Goal: Task Accomplishment & Management: Manage account settings

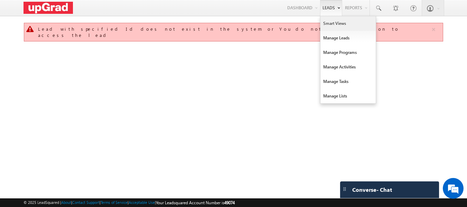
click at [340, 22] on link "Smart Views" at bounding box center [348, 23] width 55 height 15
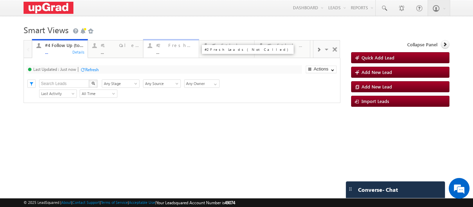
click at [167, 49] on div "#2 Fresh Leads (Not Called) ..." at bounding box center [175, 47] width 38 height 13
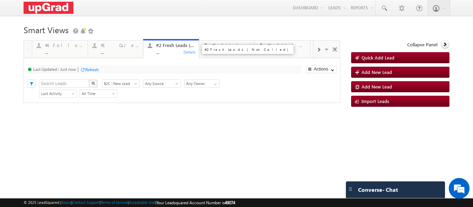
click at [167, 51] on div "..." at bounding box center [175, 51] width 38 height 5
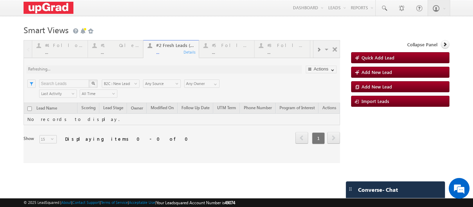
click at [165, 54] on div at bounding box center [182, 101] width 316 height 123
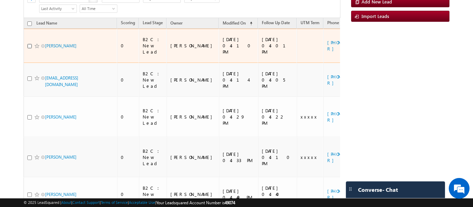
click at [29, 44] on input "checkbox" at bounding box center [29, 46] width 4 height 4
checkbox input "true"
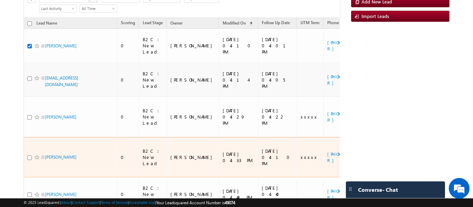
scroll to position [51, 0]
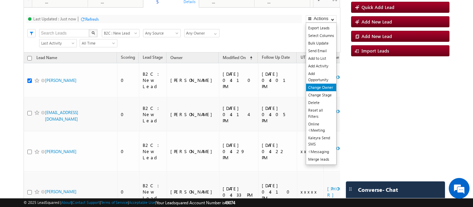
click at [320, 87] on link "Change Owner" at bounding box center [321, 88] width 30 height 8
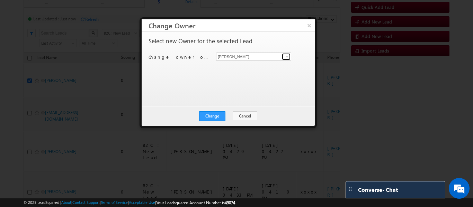
click at [289, 54] on span at bounding box center [287, 57] width 6 height 6
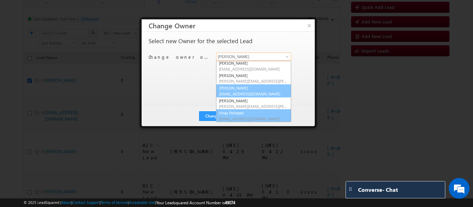
scroll to position [38, 0]
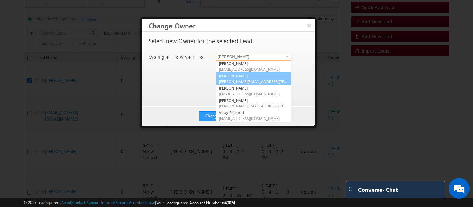
click at [242, 79] on link "Smrita Panday smrita.panday@upgrad.com" at bounding box center [253, 78] width 75 height 13
type input "[PERSON_NAME]"
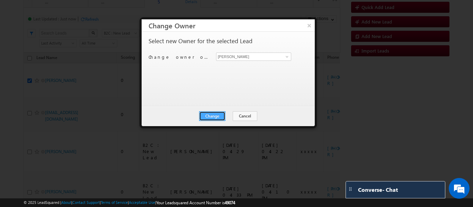
click at [213, 117] on button "Change" at bounding box center [212, 116] width 26 height 10
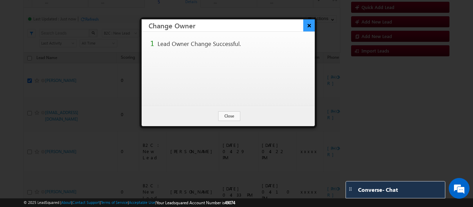
click at [304, 26] on button "×" at bounding box center [308, 25] width 11 height 12
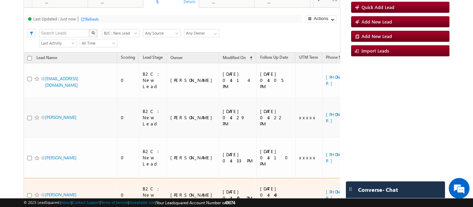
scroll to position [85, 0]
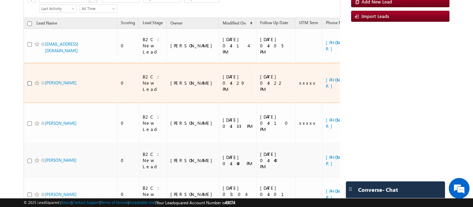
click at [28, 81] on input "checkbox" at bounding box center [29, 83] width 4 height 4
checkbox input "true"
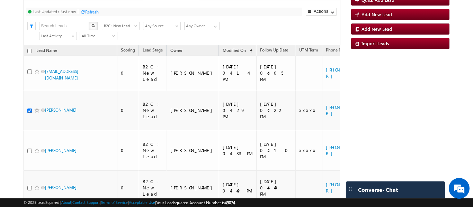
scroll to position [16, 0]
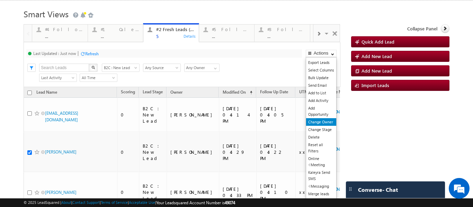
click at [316, 123] on link "Change Owner" at bounding box center [321, 122] width 30 height 8
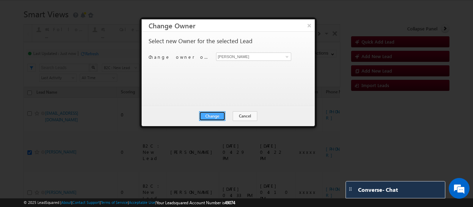
click at [212, 116] on button "Change" at bounding box center [212, 116] width 26 height 10
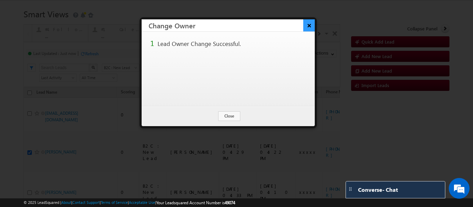
click at [307, 27] on button "×" at bounding box center [308, 25] width 11 height 12
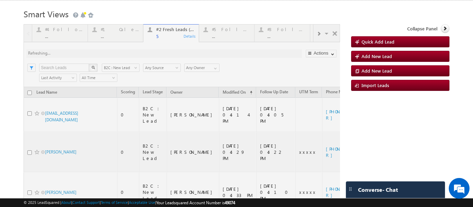
scroll to position [51, 0]
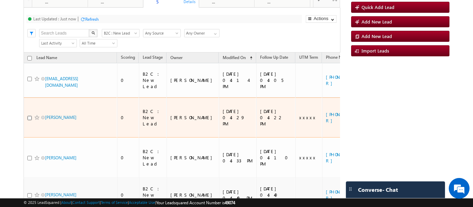
click at [29, 116] on input "checkbox" at bounding box center [29, 118] width 4 height 4
checkbox input "true"
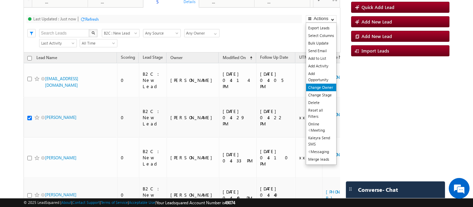
click at [318, 87] on link "Change Owner" at bounding box center [321, 88] width 30 height 8
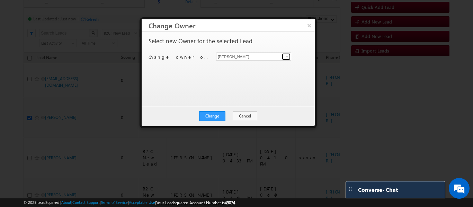
click at [288, 55] on span at bounding box center [287, 57] width 6 height 6
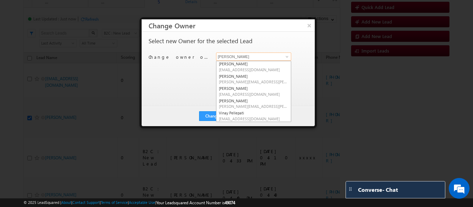
scroll to position [38, 0]
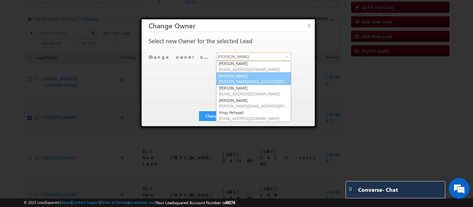
click at [247, 78] on link "Smrita Panday smrita.panday@upgrad.com" at bounding box center [253, 78] width 75 height 13
type input "Smrita Panday"
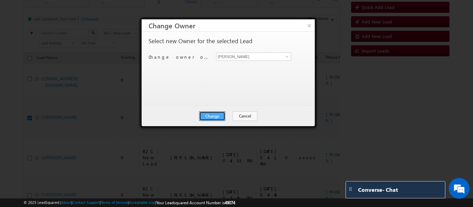
click at [217, 114] on button "Change" at bounding box center [212, 116] width 26 height 10
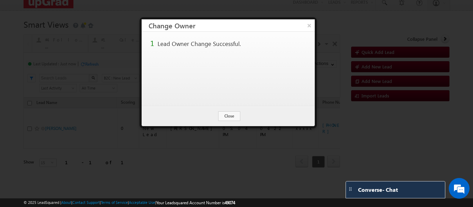
scroll to position [6, 0]
click at [310, 26] on button "×" at bounding box center [308, 25] width 11 height 12
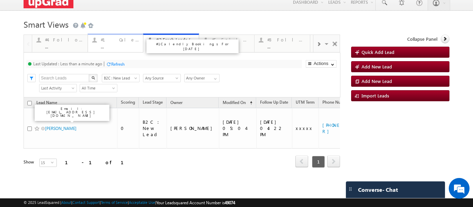
click at [106, 45] on div "..." at bounding box center [120, 46] width 38 height 5
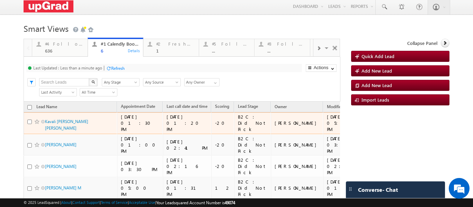
scroll to position [0, 0]
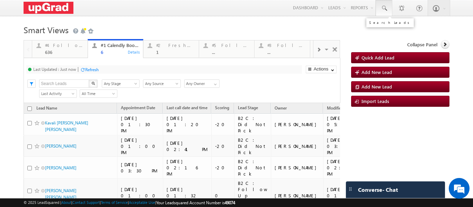
click at [381, 7] on span at bounding box center [383, 8] width 7 height 7
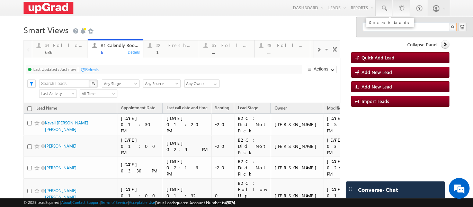
paste input "rajinderkournamdhari@gmail.com"
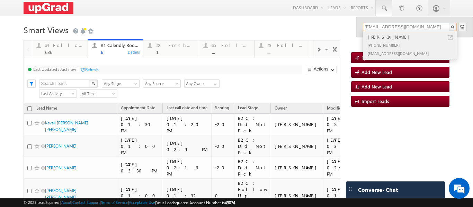
type input "rajinderkournamdhari@gmail.com"
click at [379, 38] on div "Rajinder Kour" at bounding box center [412, 37] width 93 height 8
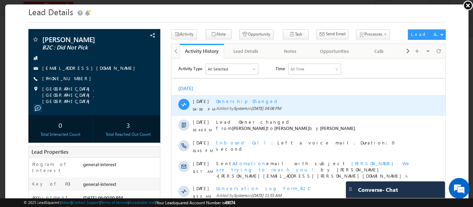
click at [408, 95] on div "Ownership Changed Added by System on 28 Aug 2025 04:08 PM" at bounding box center [316, 105] width 200 height 21
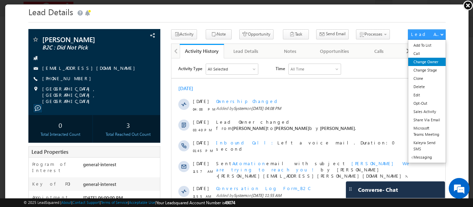
click at [424, 62] on link "Change Owner" at bounding box center [425, 61] width 37 height 8
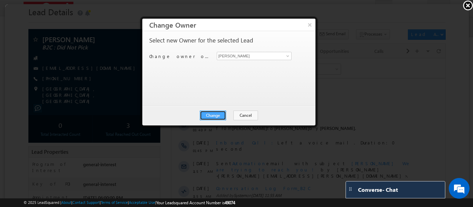
click at [214, 113] on button "Change" at bounding box center [212, 115] width 26 height 10
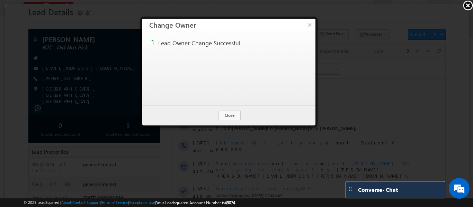
click at [308, 26] on button "×" at bounding box center [308, 24] width 11 height 12
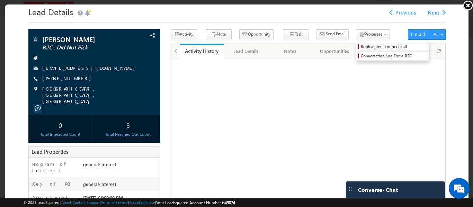
click at [4, 4] on link "Change Owner" at bounding box center [4, 4] width 0 height 0
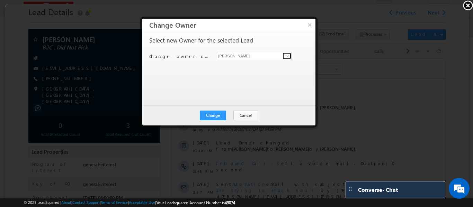
click at [286, 55] on span at bounding box center [287, 56] width 6 height 6
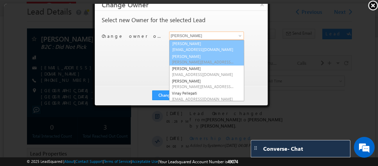
scroll to position [37, 0]
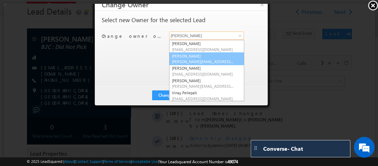
click at [189, 56] on link "Smrita Panday smrita.panday@upgrad.com" at bounding box center [205, 58] width 75 height 13
type input "[PERSON_NAME]"
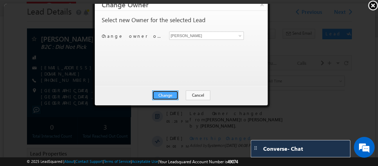
click at [164, 92] on button "Change" at bounding box center [165, 95] width 26 height 10
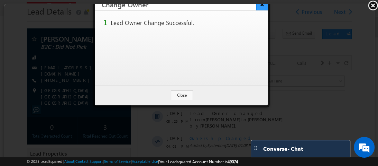
click at [262, 5] on button "×" at bounding box center [261, 4] width 11 height 12
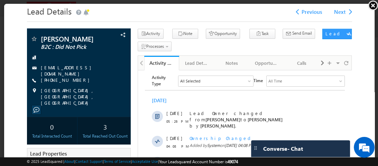
click at [371, 7] on link at bounding box center [373, 5] width 10 height 10
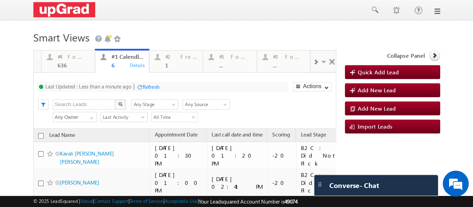
scroll to position [0, 0]
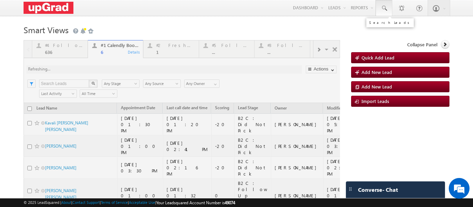
click at [375, 9] on link at bounding box center [383, 8] width 17 height 16
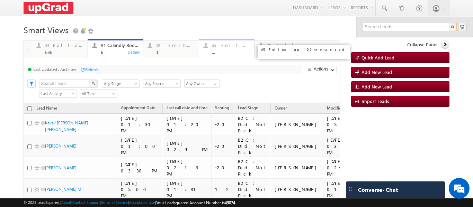
click at [232, 52] on div "..." at bounding box center [231, 51] width 38 height 5
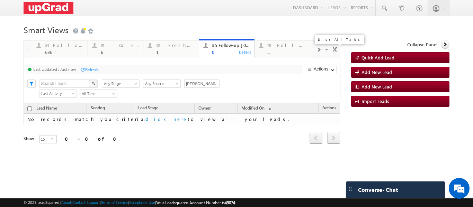
click at [324, 51] on span at bounding box center [327, 50] width 7 height 15
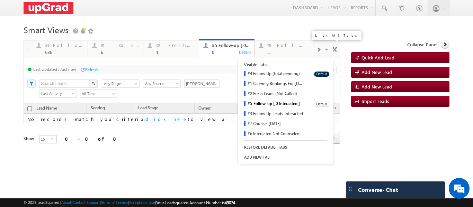
click at [272, 103] on link "#5 Follow-up [ 0 Interacted ]" at bounding box center [273, 104] width 71 height 10
click at [163, 13] on div "Menu Ritu Raj ritu. raj@u pgrad .com Upgra d" at bounding box center [236, 8] width 425 height 16
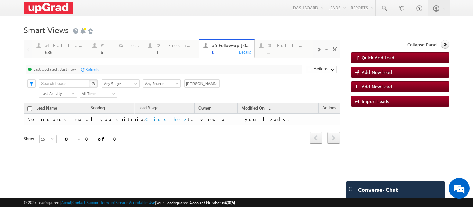
click at [316, 48] on span at bounding box center [318, 50] width 4 height 6
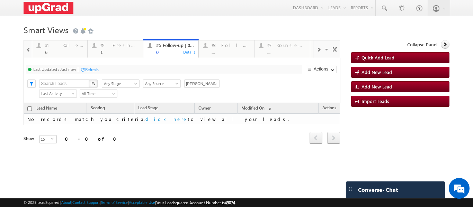
click at [316, 48] on span at bounding box center [318, 50] width 4 height 6
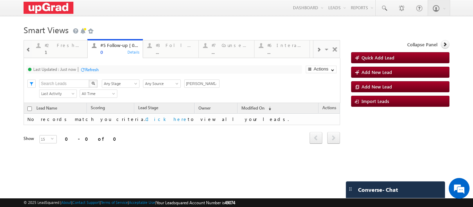
click at [316, 48] on span at bounding box center [318, 50] width 4 height 6
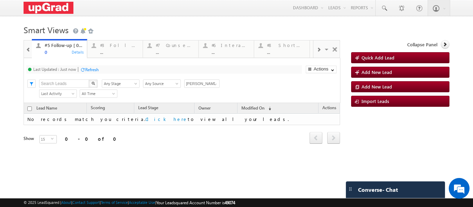
click at [316, 48] on span at bounding box center [318, 50] width 4 height 6
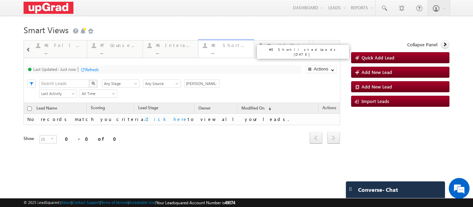
click at [230, 51] on div "..." at bounding box center [230, 51] width 38 height 5
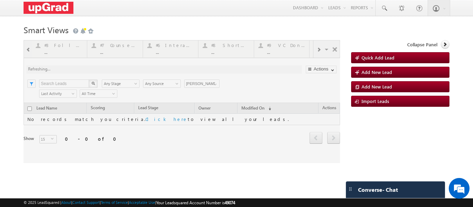
click at [226, 51] on div at bounding box center [182, 101] width 316 height 123
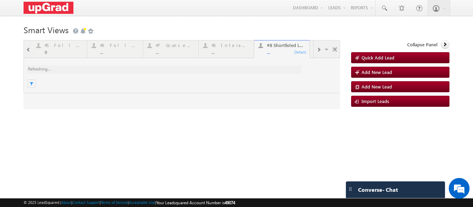
click at [268, 49] on div at bounding box center [182, 74] width 316 height 69
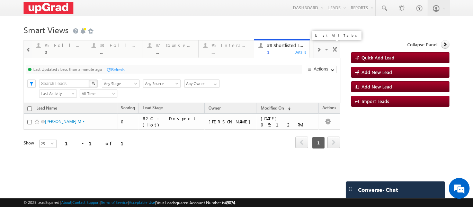
click at [324, 49] on span at bounding box center [327, 50] width 7 height 15
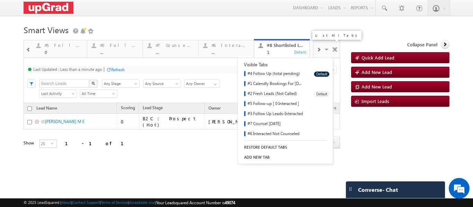
click at [272, 93] on link "#2 Fresh Leads (Not Called)" at bounding box center [273, 94] width 71 height 10
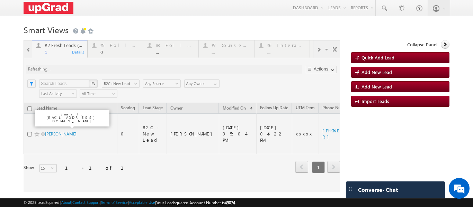
click at [110, 50] on p "#2 Fresh Leads (Not Called)" at bounding box center [136, 49] width 86 height 5
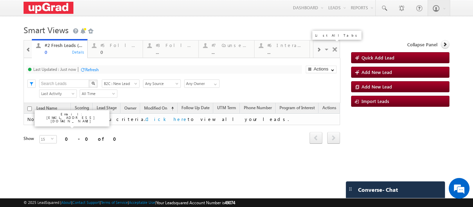
click at [324, 50] on span at bounding box center [327, 50] width 7 height 15
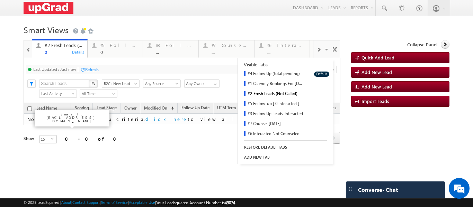
click at [281, 75] on link "#4 Follow Up (total pending)" at bounding box center [273, 74] width 71 height 10
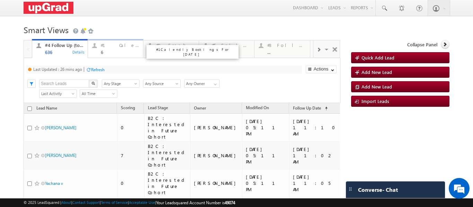
click at [105, 47] on div "#1 Calendly Bookings For [DATE]" at bounding box center [120, 46] width 38 height 6
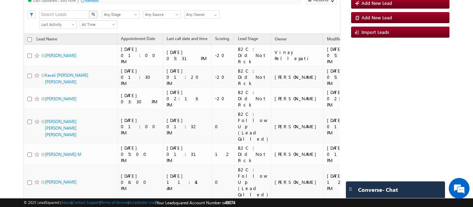
scroll to position [55, 0]
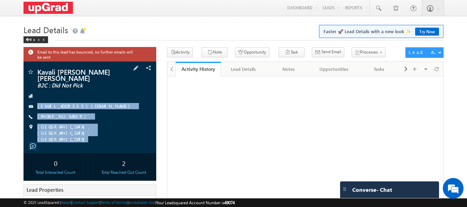
drag, startPoint x: 33, startPoint y: 89, endPoint x: 109, endPoint y: 130, distance: 86.2
click at [109, 130] on div "Kavali Anna Anna B2C : Did Not Pick KavaliAnna2255@gmail.com" at bounding box center [90, 108] width 133 height 92
copy div "KavaliAnna2255@gmail.com +91-8186899421 Chandigarh, Chandigarh, India"
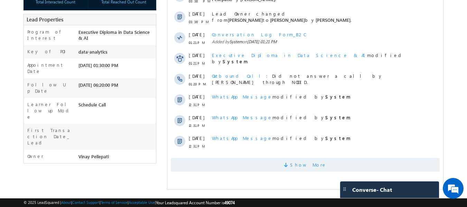
click at [283, 158] on span "Show More" at bounding box center [305, 165] width 269 height 14
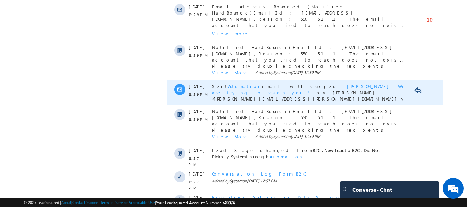
scroll to position [477, 0]
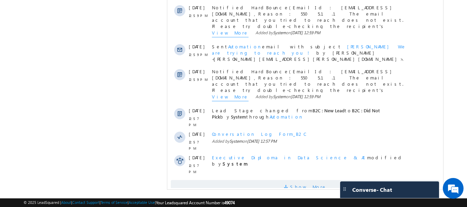
click at [303, 180] on span "Show More" at bounding box center [308, 187] width 37 height 14
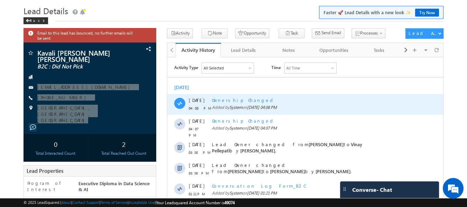
scroll to position [0, 0]
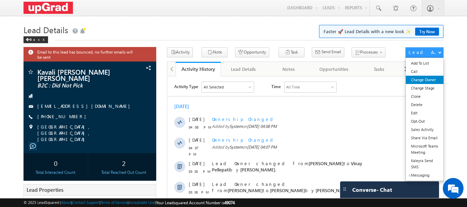
click at [423, 81] on link "Change Owner" at bounding box center [425, 80] width 38 height 8
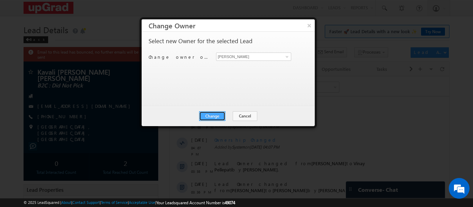
click at [213, 115] on button "Change" at bounding box center [212, 116] width 26 height 10
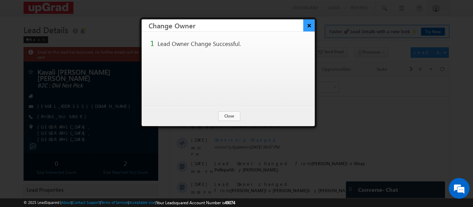
click at [309, 28] on button "×" at bounding box center [308, 25] width 11 height 12
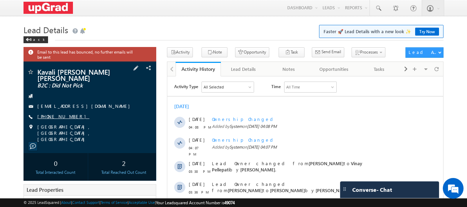
click at [50, 113] on link "+91-8186899421" at bounding box center [63, 116] width 52 height 6
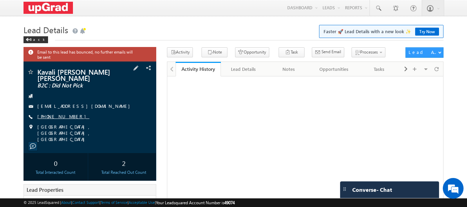
click at [63, 113] on link "+91-8186899421" at bounding box center [63, 116] width 52 height 6
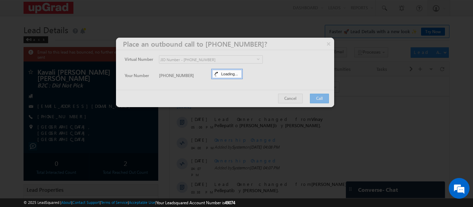
click at [316, 98] on div at bounding box center [225, 73] width 218 height 70
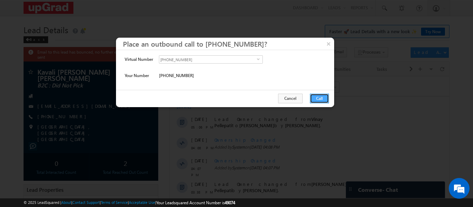
drag, startPoint x: 316, startPoint y: 99, endPoint x: 149, endPoint y: 22, distance: 184.4
click at [316, 99] on button "Call" at bounding box center [319, 99] width 19 height 10
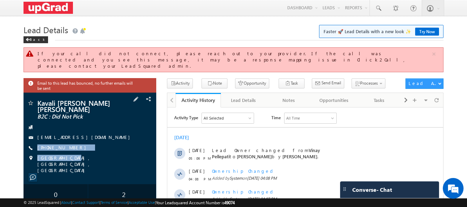
drag, startPoint x: 89, startPoint y: 131, endPoint x: 70, endPoint y: 147, distance: 24.4
click at [70, 147] on div "Kavali Anna Anna B2C : Did Not Pick KavaliAnna2255@gmail.com +91-8186899421" at bounding box center [90, 137] width 126 height 74
drag, startPoint x: 89, startPoint y: 137, endPoint x: 72, endPoint y: 141, distance: 17.1
click at [72, 141] on div "Kavali Anna Anna B2C : Did Not Pick KavaliAnna2255@gmail.com +91-8186899421" at bounding box center [90, 137] width 126 height 74
copy div "+91-8186899421"
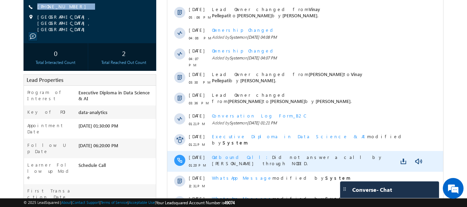
scroll to position [104, 0]
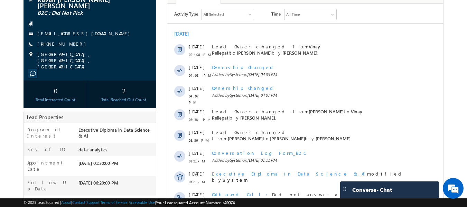
click at [98, 41] on div "+91-8186899421" at bounding box center [90, 44] width 126 height 7
drag, startPoint x: 80, startPoint y: 36, endPoint x: 72, endPoint y: 39, distance: 8.1
click at [72, 39] on div "Kavali Anna Anna B2C : Did Not Pick KavaliAnna2255@gmail.com +91-8186899421" at bounding box center [90, 33] width 126 height 74
copy div "+91-8186899421"
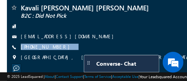
click at [148, 33] on div "Kavali [PERSON_NAME] [PERSON_NAME] B2C : Did Not Pick [EMAIL_ADDRESS][DOMAIN_NA…" at bounding box center [127, 34] width 235 height 60
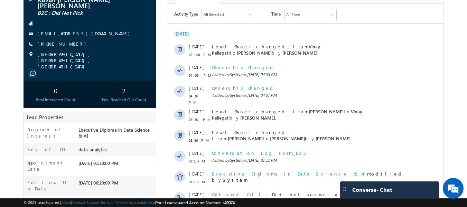
click at [409, 34] on div "Today" at bounding box center [305, 33] width 276 height 6
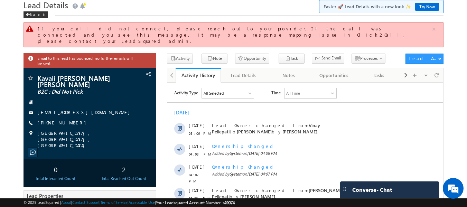
scroll to position [0, 0]
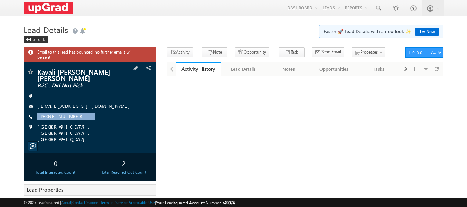
drag, startPoint x: 79, startPoint y: 109, endPoint x: 69, endPoint y: 116, distance: 13.0
click at [69, 116] on div "Kavali [PERSON_NAME] [PERSON_NAME] B2C : Did Not Pick [EMAIL_ADDRESS][DOMAIN_NA…" at bounding box center [90, 106] width 126 height 74
copy div "[PHONE_NUMBER]"
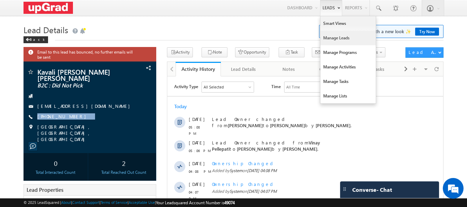
click at [335, 39] on link "Manage Leads" at bounding box center [348, 38] width 55 height 15
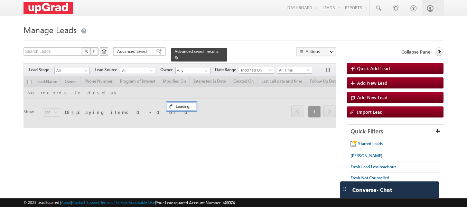
click at [178, 56] on span at bounding box center [176, 57] width 3 height 3
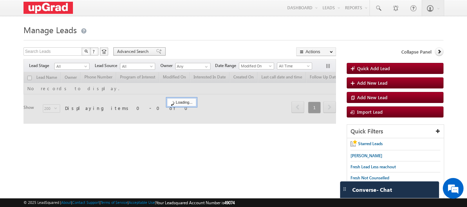
click at [132, 54] on span "Advanced Search" at bounding box center [134, 51] width 34 height 6
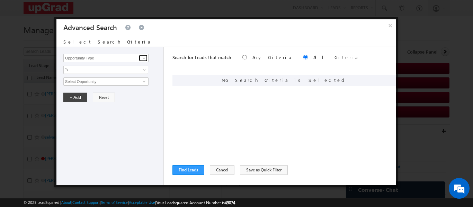
click at [142, 58] on span at bounding box center [144, 58] width 6 height 6
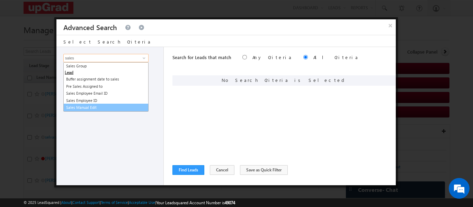
click at [88, 107] on link "Sales Manual Edit" at bounding box center [105, 108] width 85 height 8
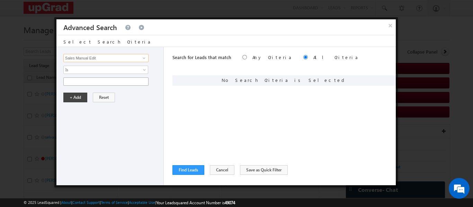
type input "Sales Manual Edit"
click at [119, 83] on input "text" at bounding box center [105, 82] width 85 height 8
paste input "TTYY-GOALLOUT"
type input "TTYY-GOALLOUT"
click at [77, 95] on button "+ Add" at bounding box center [75, 98] width 24 height 10
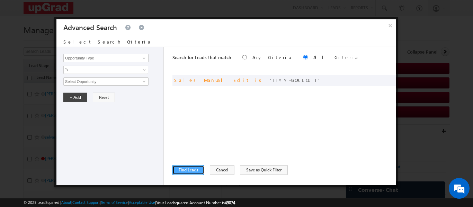
click at [189, 167] on button "Find Leads" at bounding box center [188, 170] width 32 height 10
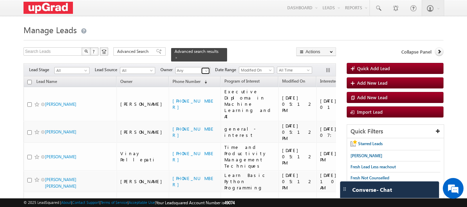
click at [206, 68] on span at bounding box center [207, 71] width 6 height 6
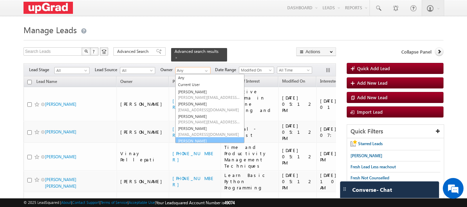
scroll to position [8, 0]
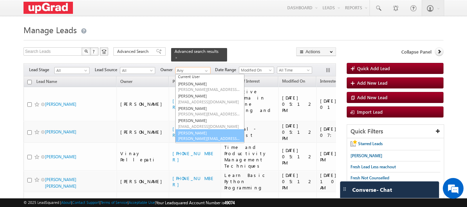
click at [197, 130] on link "Smrita Panday smrita.panday@upgrad.com" at bounding box center [209, 135] width 69 height 13
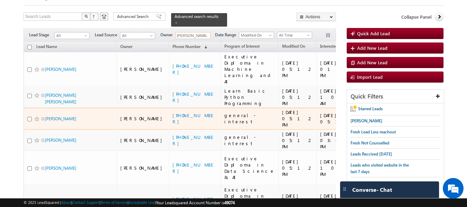
scroll to position [0, 0]
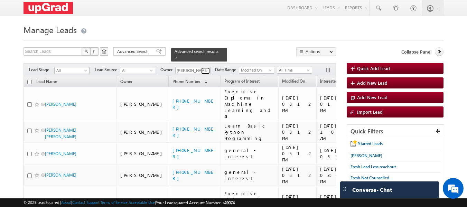
click at [207, 68] on span at bounding box center [207, 71] width 6 height 6
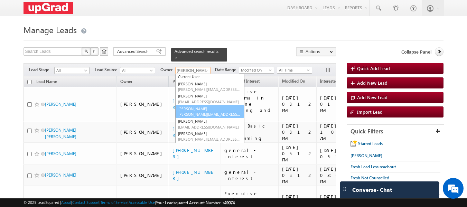
scroll to position [7, 0]
click at [200, 108] on link "Rajib Chowdhury rajib.chowdhury@upgrad.com" at bounding box center [209, 112] width 69 height 13
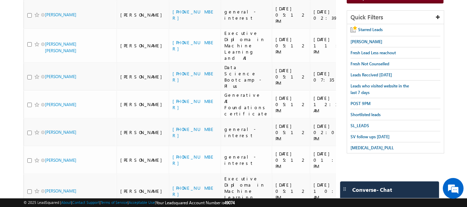
scroll to position [0, 0]
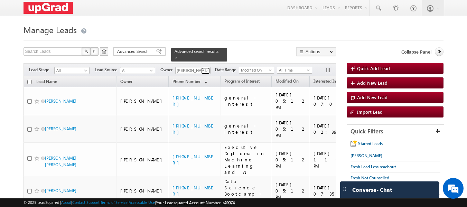
click at [207, 68] on span at bounding box center [207, 71] width 6 height 6
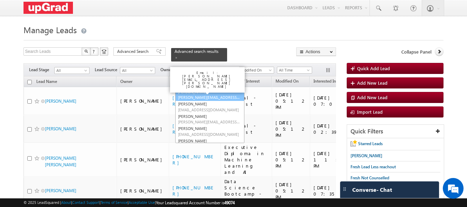
click at [197, 89] on link "Balamurugan Ranganathan Balamurugan.ranganathan@upgrad.com" at bounding box center [209, 94] width 69 height 13
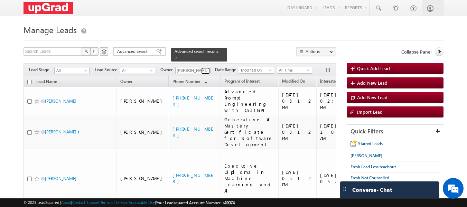
click at [207, 68] on span at bounding box center [207, 71] width 6 height 6
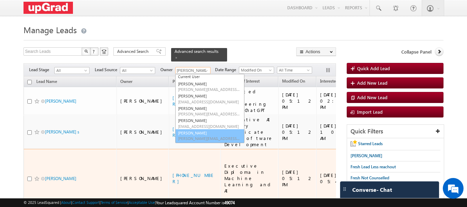
scroll to position [33, 0]
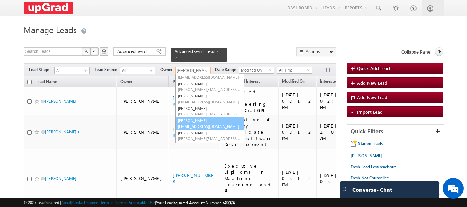
click at [198, 118] on link "Sphoorthi Valmiki sphoorthi.valmiki@upgrad.com" at bounding box center [209, 123] width 69 height 13
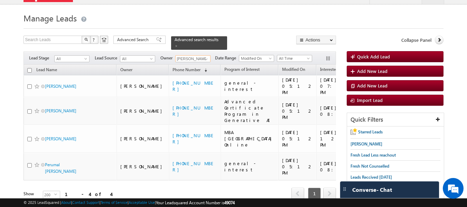
scroll to position [0, 0]
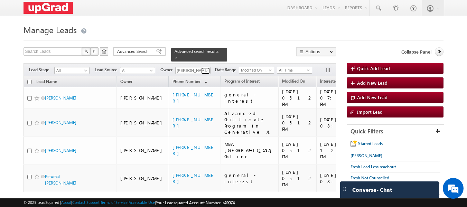
click at [209, 68] on span at bounding box center [207, 71] width 6 height 6
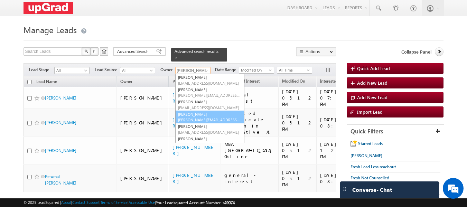
scroll to position [44, 0]
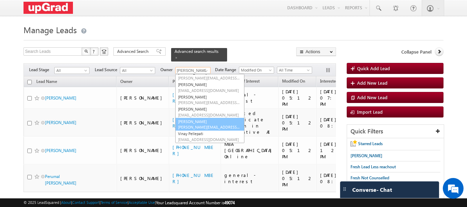
click at [201, 120] on link "Veerendra Singh veerendra.singh@upgrad.com" at bounding box center [209, 124] width 69 height 13
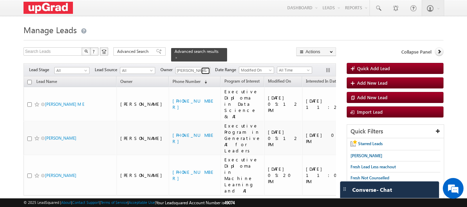
click at [204, 68] on span at bounding box center [207, 71] width 6 height 6
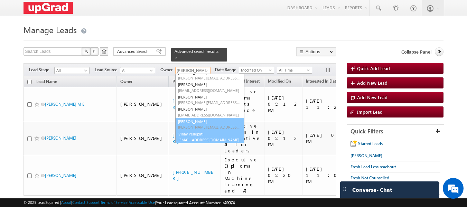
scroll to position [44, 0]
click at [204, 130] on link "Vinay Pellepati vinay.pellepati@upgrad.com" at bounding box center [209, 136] width 69 height 13
type input "Vinay Pellepati"
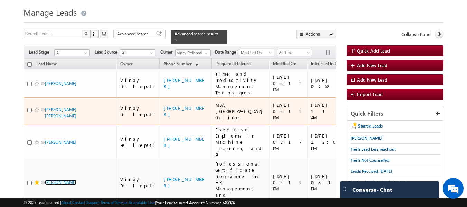
scroll to position [35, 0]
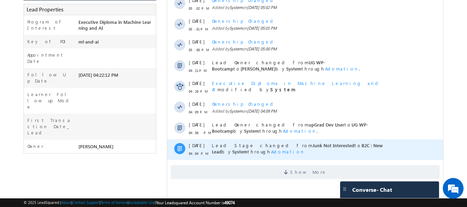
scroll to position [171, 0]
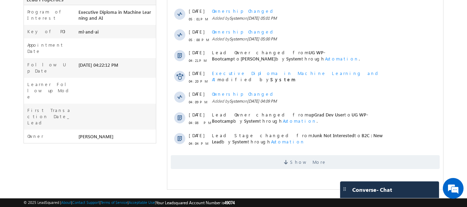
click at [325, 174] on html "Activity Type All Selected Select All Sales Activities 1 Sales Activity Opportu…" at bounding box center [305, 40] width 276 height 268
click at [314, 154] on div "Show More" at bounding box center [305, 159] width 276 height 19
click at [290, 162] on span at bounding box center [287, 163] width 6 height 7
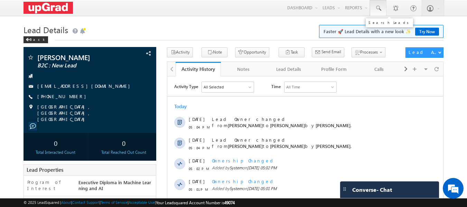
click at [373, 7] on link at bounding box center [378, 8] width 17 height 16
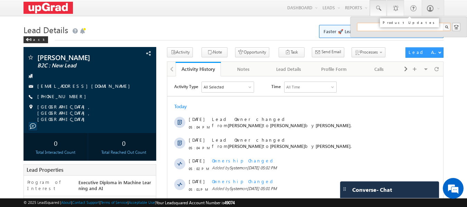
paste input "8105400116"
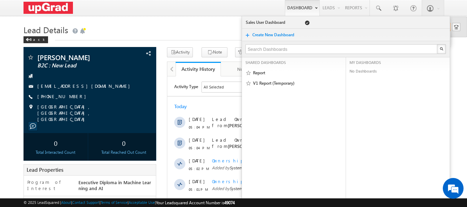
type input "8105400116"
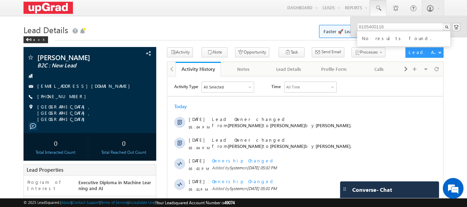
click at [380, 8] on span at bounding box center [378, 8] width 7 height 7
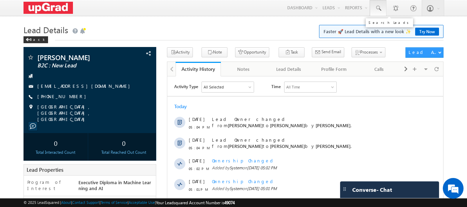
click at [376, 8] on span at bounding box center [378, 8] width 7 height 7
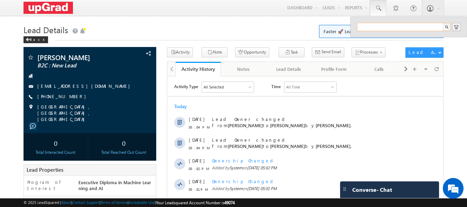
paste input "eppiom@gmail.com"
click at [361, 24] on input "eppiom@gmail.com" at bounding box center [404, 27] width 94 height 8
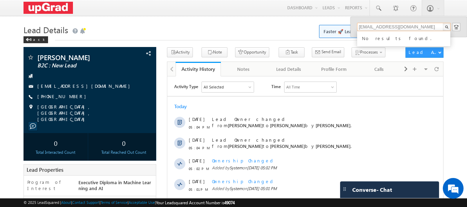
click at [404, 27] on input "eppiom@gmail.com" at bounding box center [404, 27] width 94 height 8
drag, startPoint x: 371, startPoint y: 33, endPoint x: 354, endPoint y: 34, distance: 16.7
click at [354, 34] on div "eppiom@gmail.com No results found." at bounding box center [409, 27] width 117 height 20
paste input "rajinderkournamdhari@gmail.com"
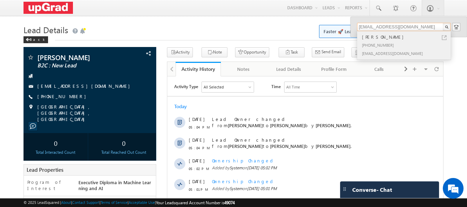
type input "rajinderkournamdhari@gmail.com"
click at [379, 40] on div "Rajinder Kour" at bounding box center [407, 37] width 93 height 8
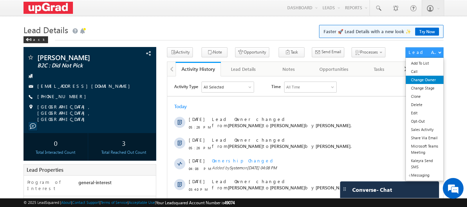
click at [430, 79] on link "Change Owner" at bounding box center [425, 80] width 38 height 8
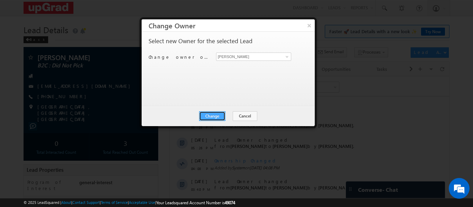
click at [215, 118] on button "Change" at bounding box center [212, 116] width 26 height 10
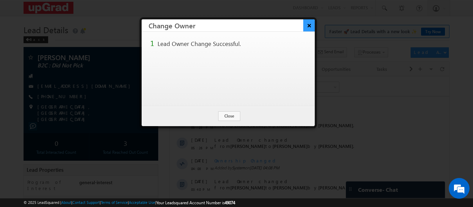
click at [310, 27] on button "×" at bounding box center [308, 25] width 11 height 12
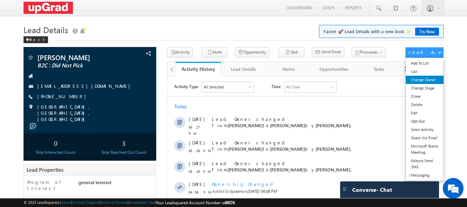
click at [423, 81] on link "Change Owner" at bounding box center [425, 80] width 38 height 8
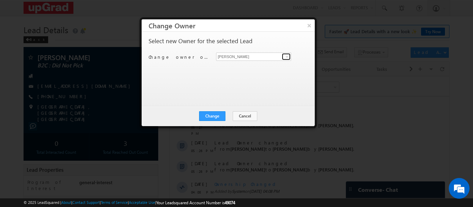
click at [288, 55] on span at bounding box center [287, 57] width 6 height 6
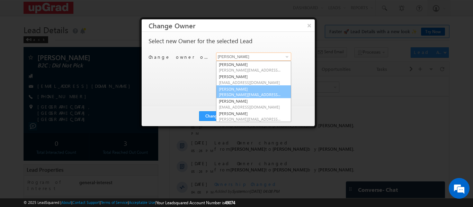
click at [247, 91] on link "[PERSON_NAME] [PERSON_NAME][EMAIL_ADDRESS][PERSON_NAME][DOMAIN_NAME]" at bounding box center [253, 91] width 75 height 13
type input "[PERSON_NAME]"
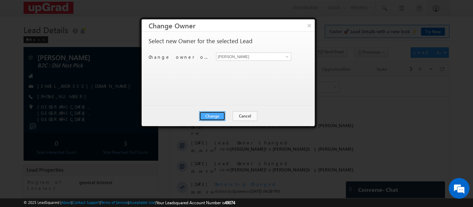
click at [216, 116] on button "Change" at bounding box center [212, 116] width 26 height 10
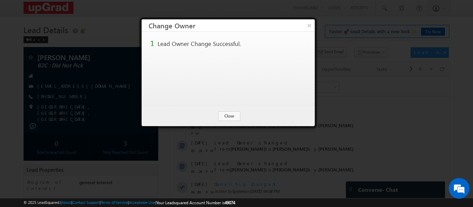
click at [308, 25] on button "×" at bounding box center [308, 25] width 11 height 12
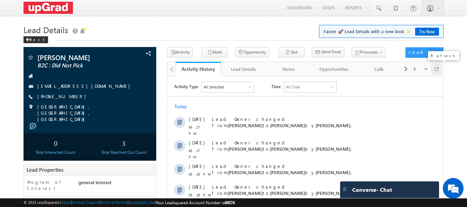
click at [436, 71] on span at bounding box center [437, 69] width 4 height 12
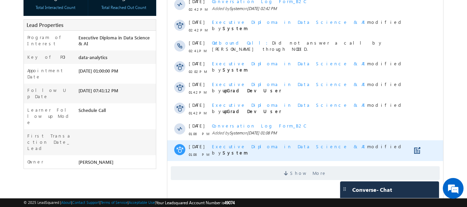
scroll to position [171, 0]
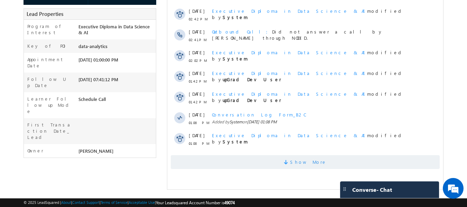
click at [306, 164] on span "Show More" at bounding box center [308, 162] width 37 height 14
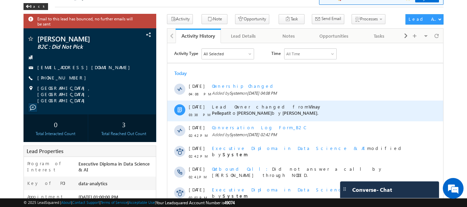
scroll to position [33, 0]
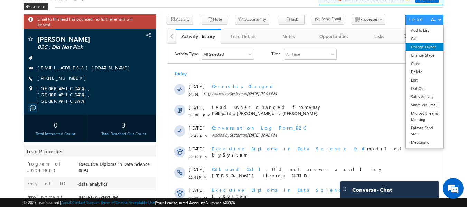
click at [427, 46] on link "Change Owner" at bounding box center [425, 47] width 38 height 8
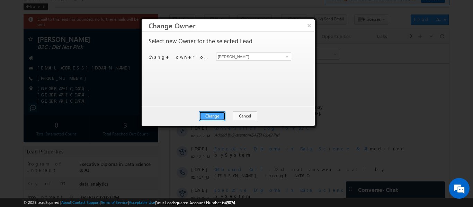
click at [210, 112] on button "Change" at bounding box center [212, 116] width 26 height 10
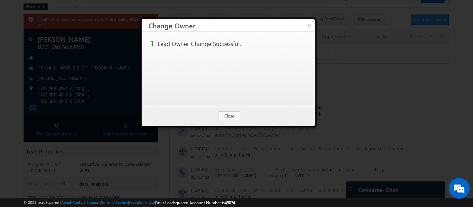
click at [310, 26] on button "×" at bounding box center [308, 25] width 11 height 12
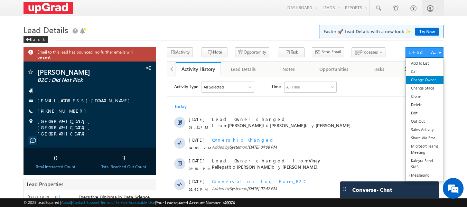
click at [421, 81] on link "Change Owner" at bounding box center [425, 80] width 38 height 8
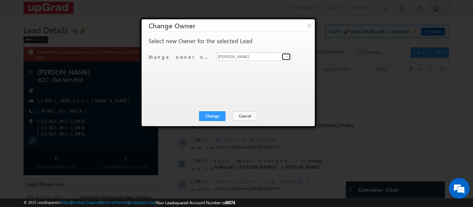
click at [288, 59] on span at bounding box center [287, 57] width 6 height 6
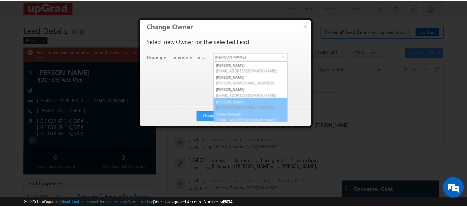
scroll to position [38, 0]
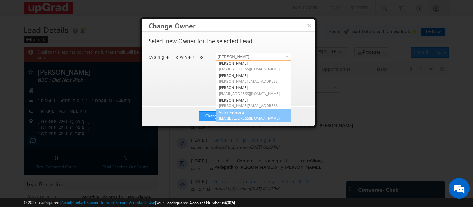
click at [245, 114] on link "Vinay Pellepati [EMAIL_ADDRESS][DOMAIN_NAME]" at bounding box center [253, 115] width 75 height 13
type input "Vinay Pellepati"
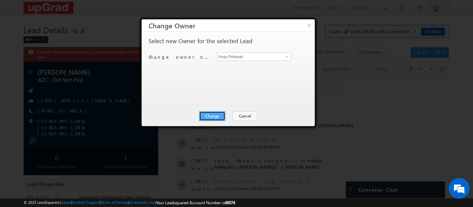
click at [213, 114] on button "Change" at bounding box center [212, 116] width 26 height 10
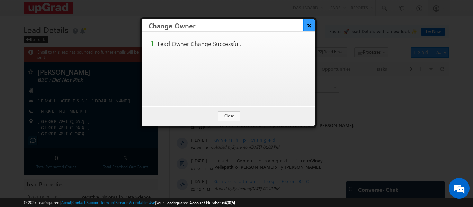
click at [307, 23] on button "×" at bounding box center [308, 25] width 11 height 12
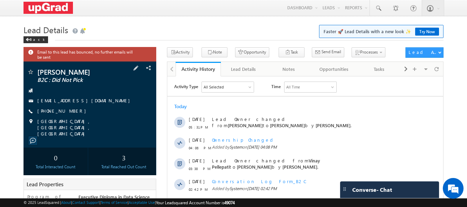
scroll to position [0, 0]
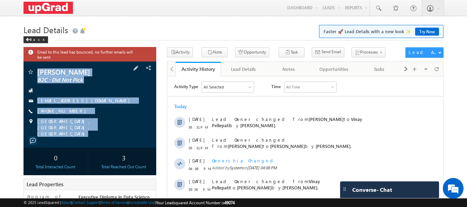
drag, startPoint x: 41, startPoint y: 66, endPoint x: 119, endPoint y: 131, distance: 101.9
click at [119, 131] on div "[PERSON_NAME] B2C : Did Not Pick [EMAIL_ADDRESS][DOMAIN_NAME]" at bounding box center [90, 105] width 133 height 86
copy div "[PERSON_NAME] B2C : Did Not Pick [EMAIL_ADDRESS][DOMAIN_NAME] [PHONE_NUMBER] [G…"
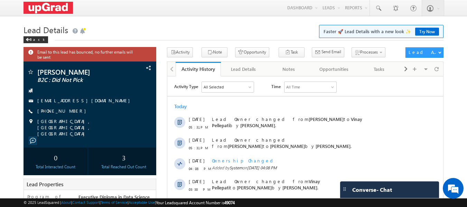
click at [121, 33] on h1 "Lead Details Faster 🚀 Lead Details with a new look ✨ Try Now" at bounding box center [234, 28] width 421 height 13
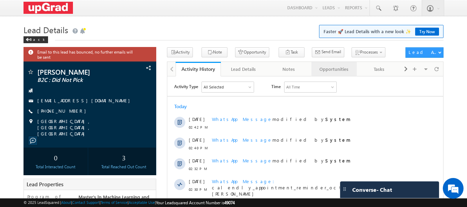
click at [332, 69] on div "Opportunities" at bounding box center [334, 69] width 34 height 8
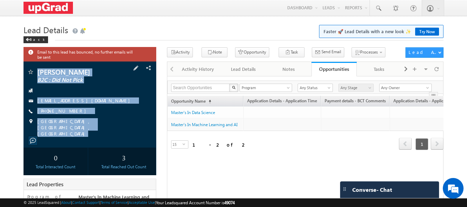
drag, startPoint x: 35, startPoint y: 73, endPoint x: 97, endPoint y: 130, distance: 85.0
click at [97, 130] on div "[PERSON_NAME] B2C : Did Not Pick [EMAIL_ADDRESS][DOMAIN_NAME]" at bounding box center [90, 105] width 133 height 86
click at [111, 120] on div "[GEOGRAPHIC_DATA], [GEOGRAPHIC_DATA], [GEOGRAPHIC_DATA]" at bounding box center [90, 121] width 126 height 7
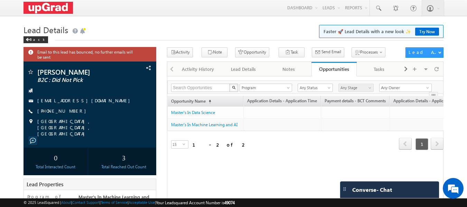
click at [172, 70] on div at bounding box center [171, 68] width 8 height 13
click at [203, 71] on div "Activity History" at bounding box center [198, 69] width 34 height 8
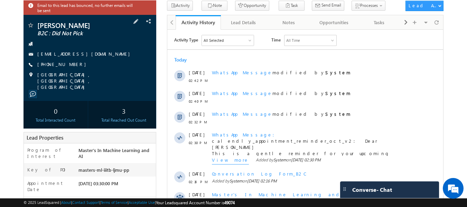
scroll to position [35, 0]
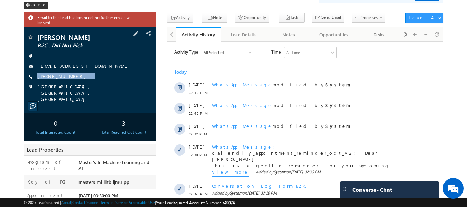
drag, startPoint x: 94, startPoint y: 78, endPoint x: 84, endPoint y: 84, distance: 11.8
click at [84, 84] on div "[PERSON_NAME] B2C : Did Not Pick [EMAIL_ADDRESS][DOMAIN_NAME] [PHONE_NUMBER]" at bounding box center [90, 68] width 126 height 69
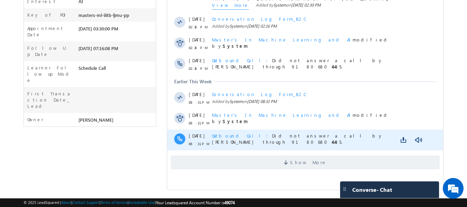
scroll to position [203, 0]
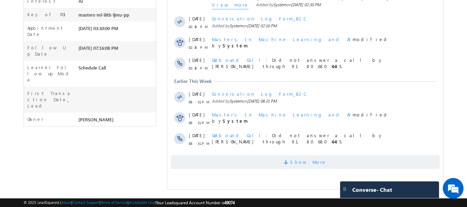
click at [298, 162] on span "Show More" at bounding box center [308, 162] width 37 height 14
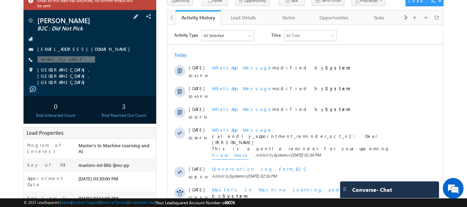
scroll to position [0, 0]
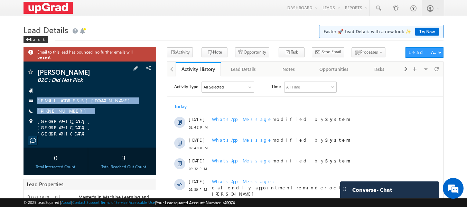
drag, startPoint x: 30, startPoint y: 88, endPoint x: 130, endPoint y: 128, distance: 107.7
click at [130, 128] on div "[PERSON_NAME] B2C : Did Not Pick [EMAIL_ADDRESS][DOMAIN_NAME] [PHONE_NUMBER]" at bounding box center [90, 103] width 126 height 69
click at [121, 123] on div "[GEOGRAPHIC_DATA], [GEOGRAPHIC_DATA], [GEOGRAPHIC_DATA]" at bounding box center [90, 121] width 126 height 7
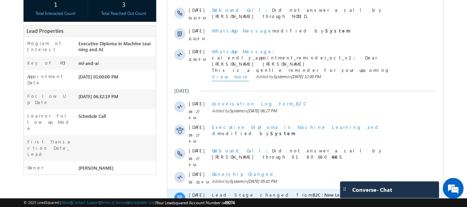
scroll to position [203, 0]
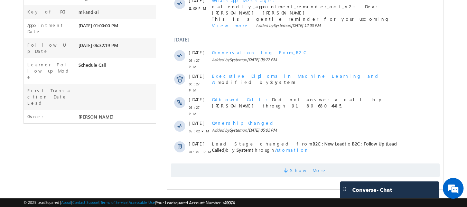
click at [294, 164] on span "Show More" at bounding box center [305, 171] width 269 height 14
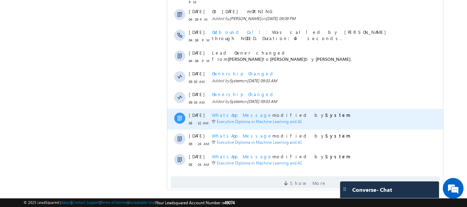
scroll to position [401, 0]
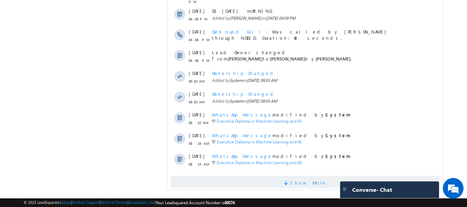
click at [298, 176] on span "Show More" at bounding box center [308, 183] width 37 height 14
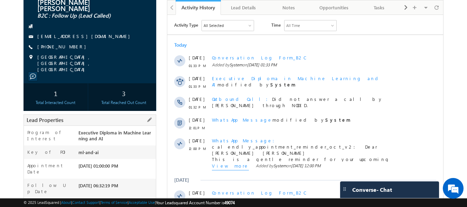
scroll to position [45, 0]
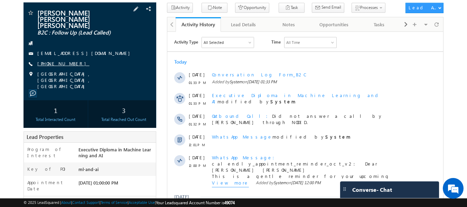
click at [64, 61] on link "+91-9819944399" at bounding box center [63, 64] width 52 height 6
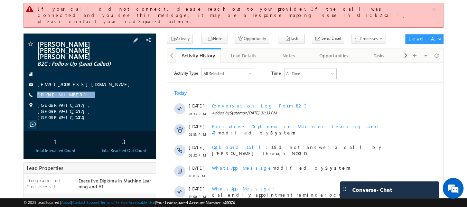
drag, startPoint x: 78, startPoint y: 86, endPoint x: 75, endPoint y: 88, distance: 3.7
click at [75, 88] on div "Mohammed Tarique Anwer Tarique Anwer B2C : Follow Up (Lead Called) tariquesap@g…" at bounding box center [90, 80] width 126 height 80
copy div "+91-9819944399"
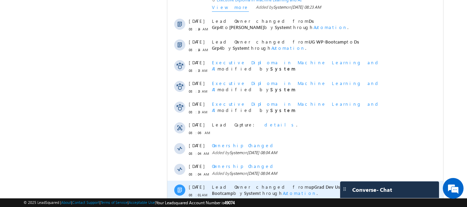
scroll to position [658, 0]
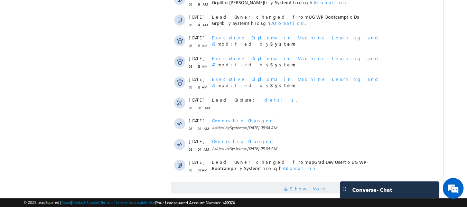
click at [311, 182] on span "Show More" at bounding box center [308, 189] width 37 height 14
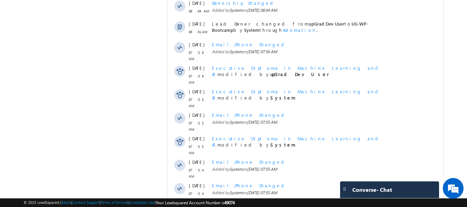
scroll to position [865, 0]
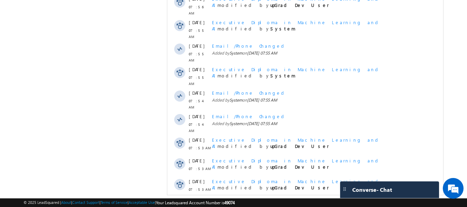
click at [310, 201] on span "Show More" at bounding box center [308, 208] width 37 height 14
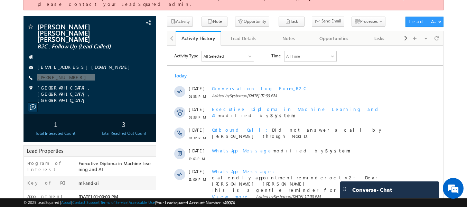
scroll to position [0, 0]
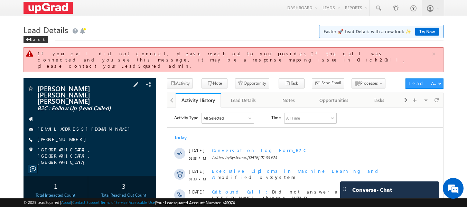
click at [100, 126] on div "tariquesap@gmail.com" at bounding box center [90, 129] width 126 height 7
click at [31, 86] on span at bounding box center [30, 89] width 7 height 7
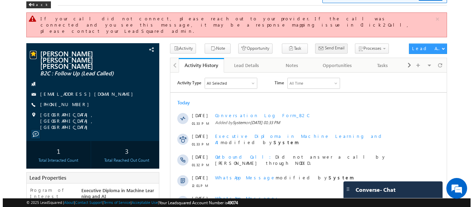
scroll to position [35, 0]
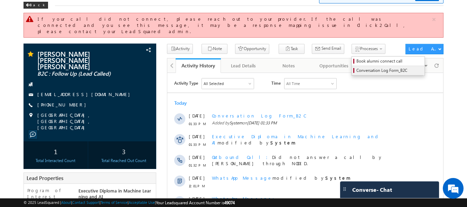
click at [357, 67] on span "Conversation Log Form_B2C" at bounding box center [390, 70] width 66 height 6
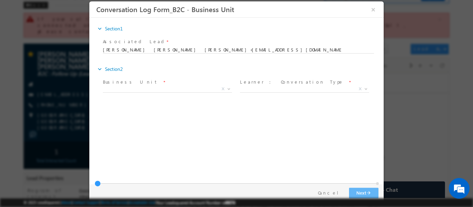
scroll to position [0, 0]
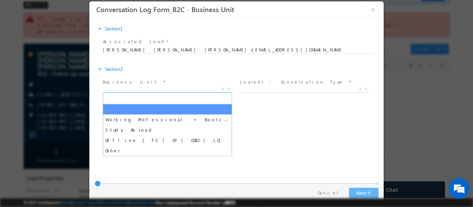
click at [216, 91] on span "X" at bounding box center [167, 88] width 129 height 7
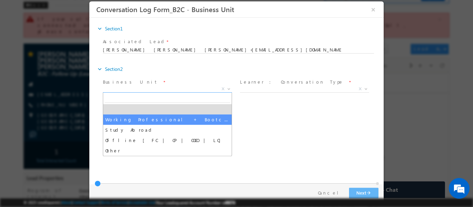
select select "Working Professional + Bootcamp"
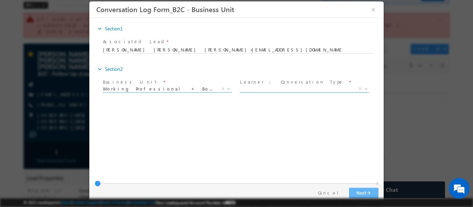
click at [299, 87] on span "X" at bounding box center [304, 88] width 129 height 7
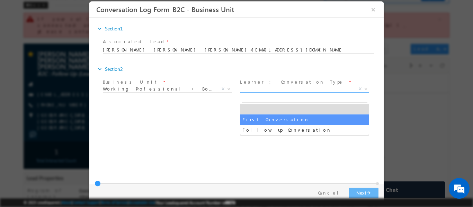
select select "First Conversation"
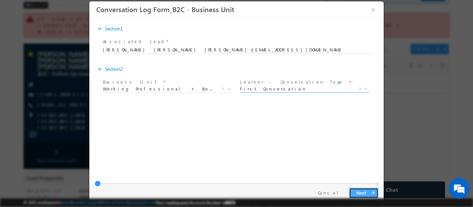
click at [362, 192] on button "Next arrow_forward" at bounding box center [363, 193] width 29 height 11
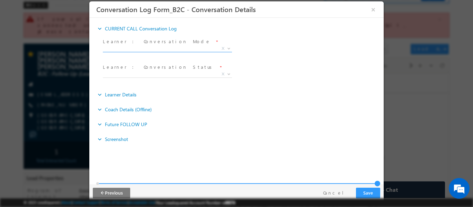
click at [181, 49] on span "X" at bounding box center [167, 48] width 129 height 7
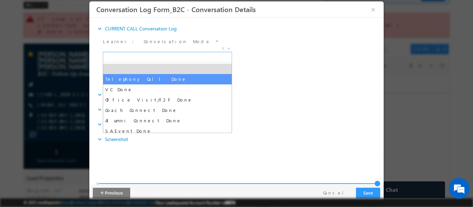
select select "Telephony Call Done"
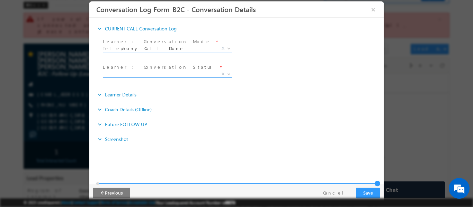
click at [167, 75] on span "X" at bounding box center [167, 74] width 129 height 7
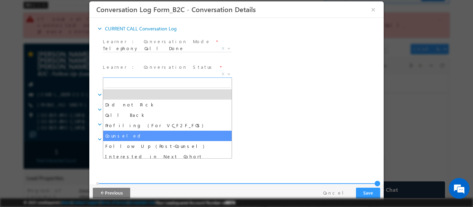
select select "Counseled"
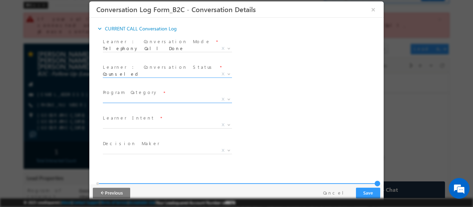
click at [170, 100] on span "X" at bounding box center [167, 99] width 129 height 7
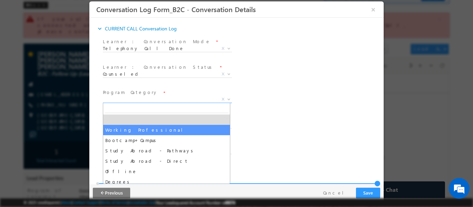
select select "Working Professional"
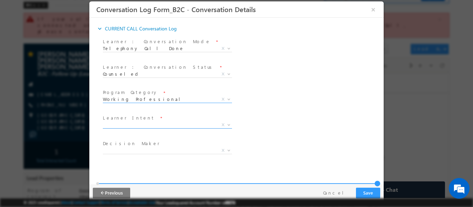
click at [155, 122] on span "X" at bounding box center [167, 124] width 129 height 7
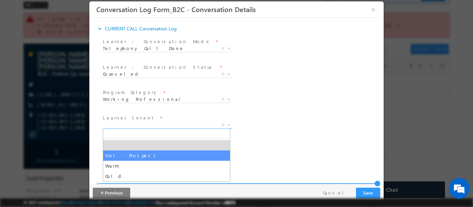
select select "Hot - Prospect"
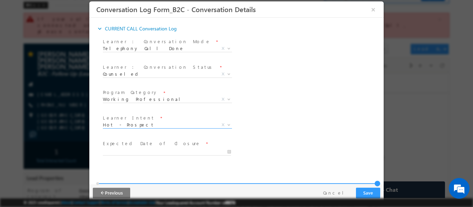
click at [148, 146] on label "Expected Date of Closure" at bounding box center [152, 143] width 98 height 7
click at [150, 152] on input "08/28/2025 5:57 PM" at bounding box center [167, 151] width 128 height 7
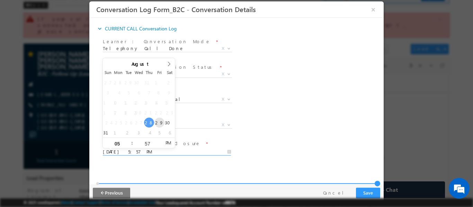
type input "08/29/2025 5:57 PM"
click at [249, 121] on div "Reason_Text * Learner Intent * Hot - Prospect Warm Cold Hot - Prospect X" at bounding box center [242, 126] width 282 height 26
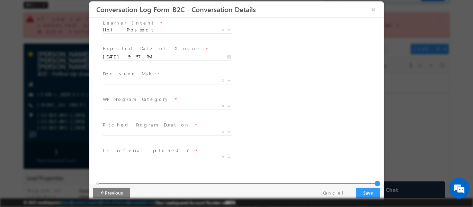
scroll to position [138, 0]
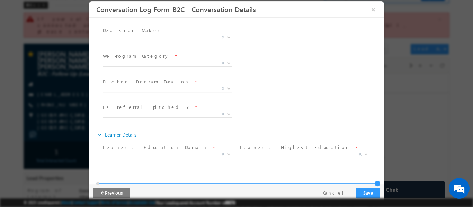
click at [152, 39] on span "X" at bounding box center [167, 37] width 129 height 7
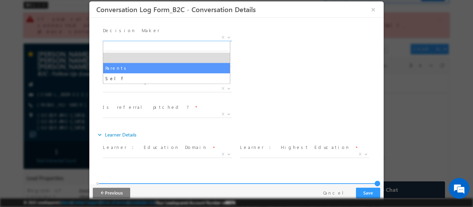
click at [255, 65] on div "Bootcamp Program Category * FSD_Bootcamp DS_Bootcamp BA_Bootcamp UI-UX_Bootcamp…" at bounding box center [242, 64] width 282 height 26
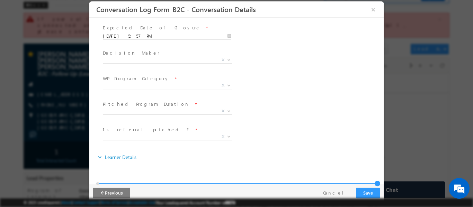
scroll to position [104, 0]
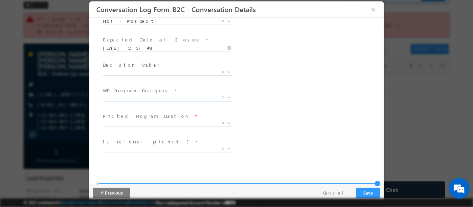
click at [161, 101] on span "DS+BA ML MBA DM PM+SCM HCM HRM LAW TECH LEADERSHIP MDES DOCTORATE FINANCE GENER…" at bounding box center [170, 98] width 134 height 8
click at [157, 99] on span "X" at bounding box center [167, 97] width 129 height 7
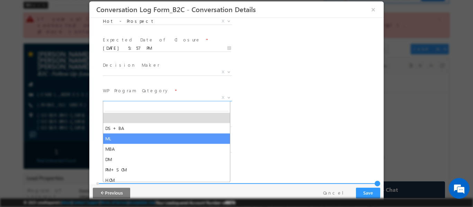
select select "ML"
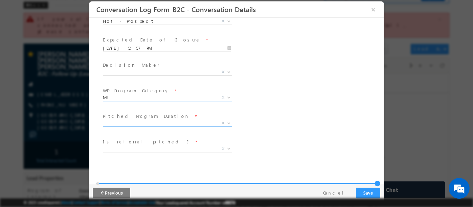
drag, startPoint x: 166, startPoint y: 124, endPoint x: 162, endPoint y: 126, distance: 4.0
click at [165, 124] on span "X" at bounding box center [167, 123] width 129 height 7
click at [208, 124] on span "Mid-Term Courses ( Duration: 9-12 months )" at bounding box center [159, 123] width 112 height 6
click at [191, 126] on body "Conversation Log Form_B2C - Conversation Details × *" at bounding box center [236, 84] width 294 height 166
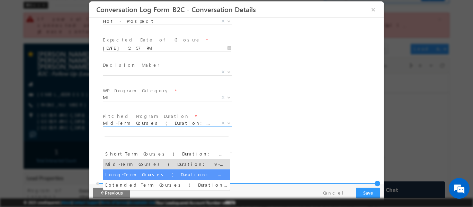
select select "Long-Term Courses ( Duration: 13-18 months )"
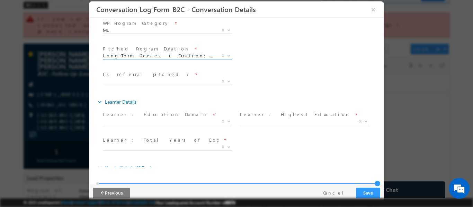
scroll to position [173, 0]
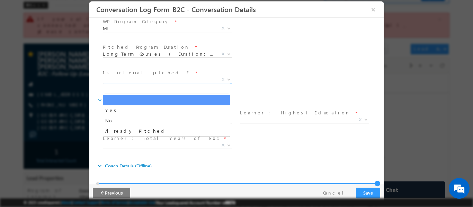
click at [173, 79] on span "X" at bounding box center [167, 79] width 129 height 7
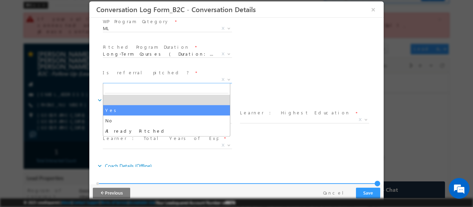
select select "Yes"
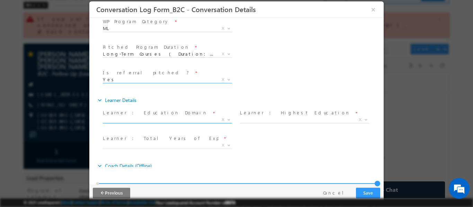
click at [194, 117] on span "X" at bounding box center [167, 119] width 129 height 7
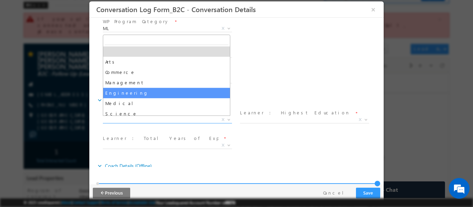
scroll to position [14, 0]
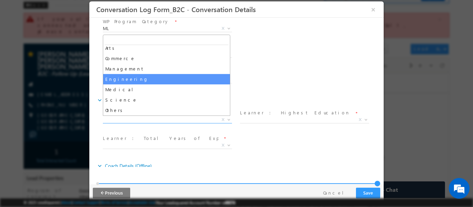
select select "Engineering"
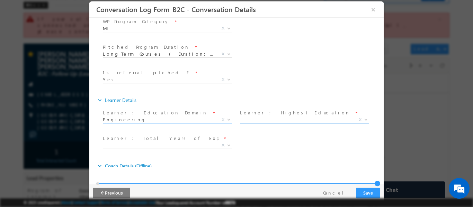
click at [279, 120] on span "X" at bounding box center [304, 119] width 129 height 7
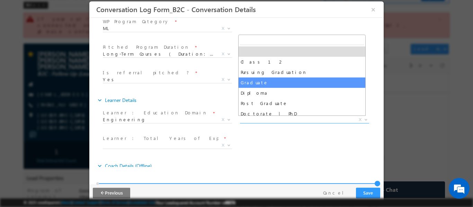
select select "Graduate"
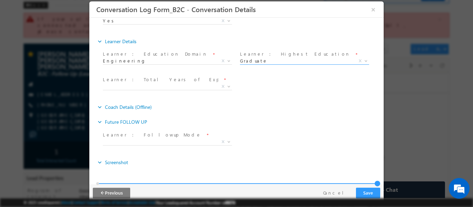
scroll to position [238, 0]
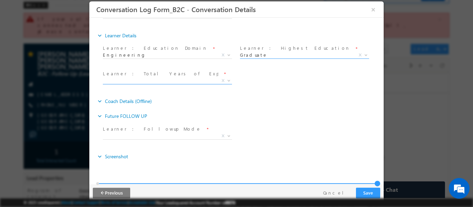
click at [158, 77] on span "X" at bounding box center [167, 80] width 129 height 7
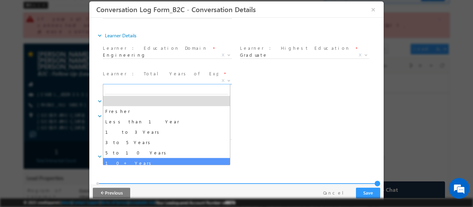
select select "10+ Years"
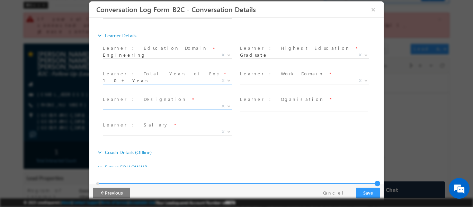
click at [180, 103] on span "X" at bounding box center [167, 106] width 129 height 7
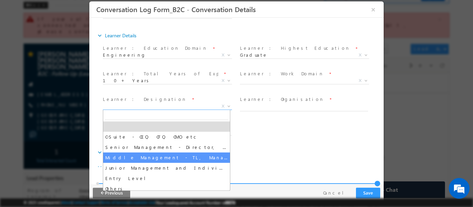
select select "Middle Management - TL, Manager, Senior Manager etc"
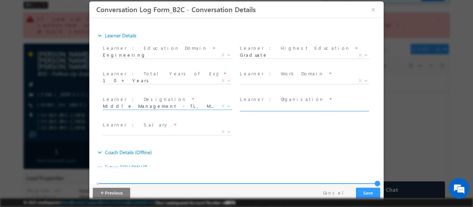
click at [271, 107] on input "text" at bounding box center [304, 107] width 128 height 7
type input "HCL"
click at [189, 130] on span "X" at bounding box center [167, 131] width 129 height 7
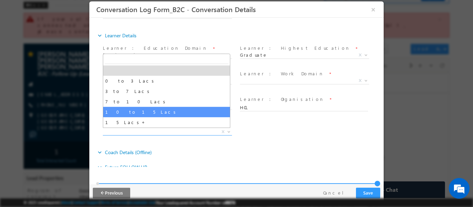
select select "10 to 15 Lacs"
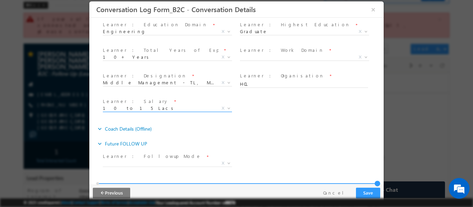
scroll to position [289, 0]
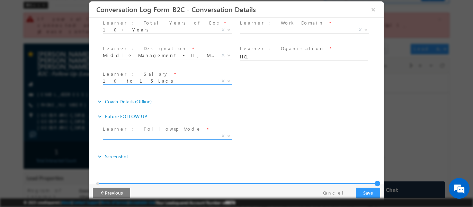
click at [181, 135] on span "X" at bounding box center [167, 136] width 129 height 7
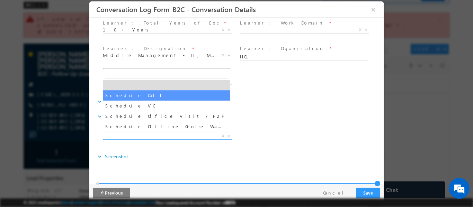
select select "Schedule Call"
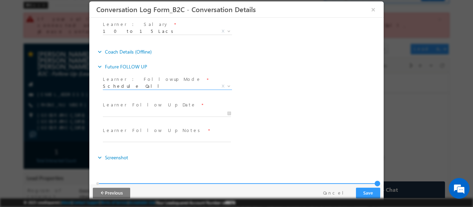
scroll to position [339, 0]
type input "08/28/2025 5:58 PM"
type input "58"
click at [197, 112] on input "08/28/2025 5:58 PM" at bounding box center [167, 112] width 128 height 7
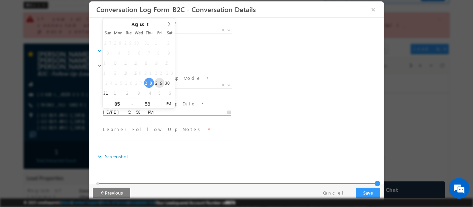
type input "08/29/2025 5:58 PM"
click at [272, 90] on div "Learner : Followup Mode * Schedule Call Schedule VC Schedule Office Visit / F2F…" at bounding box center [242, 86] width 282 height 26
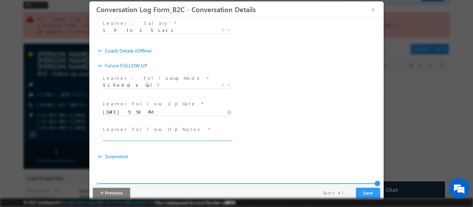
click at [171, 134] on input "text" at bounding box center [167, 137] width 128 height 7
type input "COUNSELLD FOR MS ML, HCL NEED TO GET INTO VC"
click at [368, 192] on button "Save" at bounding box center [368, 193] width 24 height 11
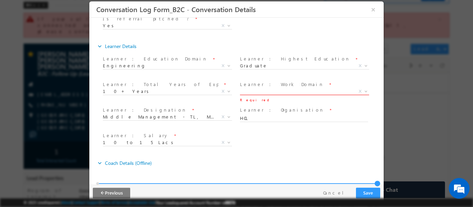
click at [286, 93] on span "X" at bounding box center [304, 91] width 129 height 7
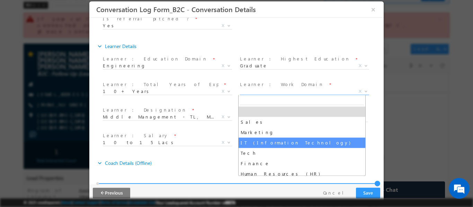
select select "IT (Information Technology)"
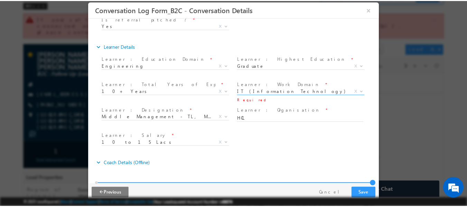
scroll to position [296, 0]
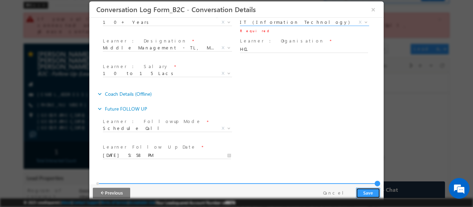
click at [364, 191] on button "Save" at bounding box center [368, 193] width 24 height 11
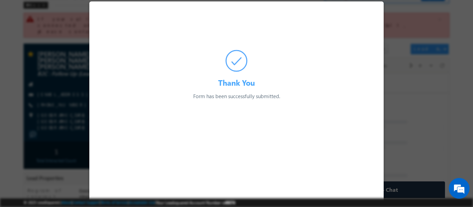
click at [69, 67] on div at bounding box center [236, 103] width 473 height 207
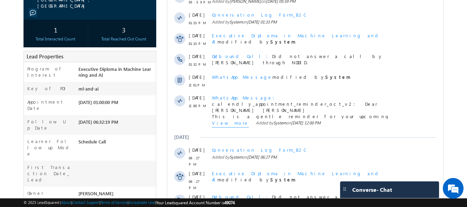
scroll to position [104, 0]
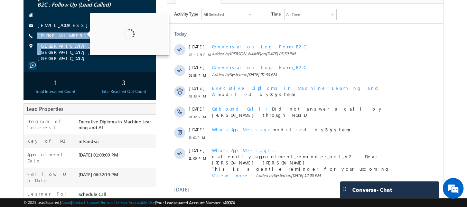
drag, startPoint x: 84, startPoint y: 26, endPoint x: 78, endPoint y: 34, distance: 10.0
click at [78, 34] on div "Mohammed Tarique Anwer Tarique Anwer B2C : Follow Up (Lead Called) tariquesap@g…" at bounding box center [90, 21] width 126 height 80
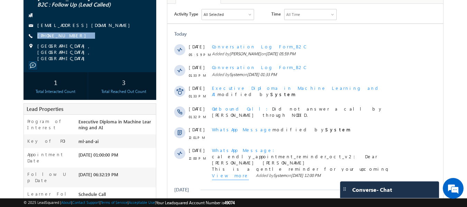
drag, startPoint x: 81, startPoint y: 22, endPoint x: 72, endPoint y: 27, distance: 10.4
click at [72, 27] on div "Mohammed Tarique Anwer Tarique Anwer B2C : Follow Up (Lead Called) tariquesap@g…" at bounding box center [90, 21] width 126 height 80
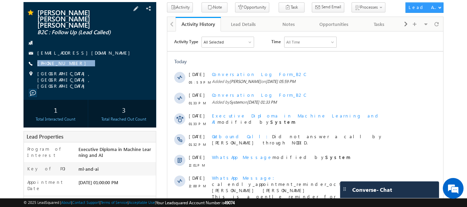
scroll to position [35, 0]
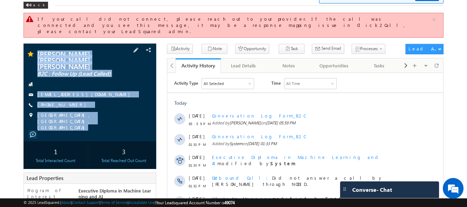
drag, startPoint x: 37, startPoint y: 42, endPoint x: 89, endPoint y: 114, distance: 88.3
click at [89, 114] on div "Mohammed Tarique Anwer Tarique Anwer B2C : Follow Up (Lead Called) tariquesap@g…" at bounding box center [90, 93] width 133 height 98
copy div "Mohammed Tarique Anwer Tarique Anwer B2C : Follow Up (Lead Called) tariquesap@g…"
click at [128, 112] on div "Pune, Maharashtra, India" at bounding box center [90, 115] width 126 height 7
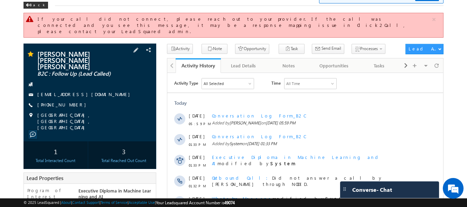
click at [104, 102] on div "+91-9819944399" at bounding box center [90, 105] width 126 height 7
drag, startPoint x: 98, startPoint y: 90, endPoint x: 80, endPoint y: 98, distance: 19.1
click at [80, 98] on div "Mohammed Tarique Anwer Tarique Anwer B2C : Follow Up (Lead Called) tariquesap@g…" at bounding box center [90, 91] width 126 height 80
copy div "+91-9819944399"
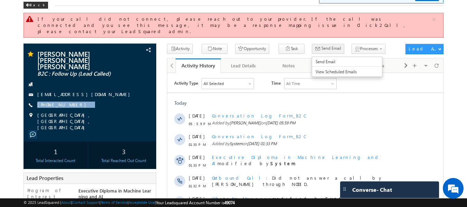
click at [322, 45] on span "Send Email" at bounding box center [332, 48] width 20 height 6
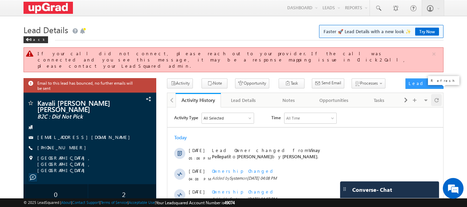
click at [436, 96] on span at bounding box center [437, 100] width 4 height 12
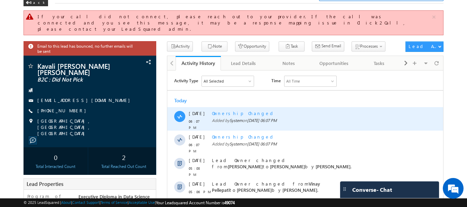
scroll to position [35, 0]
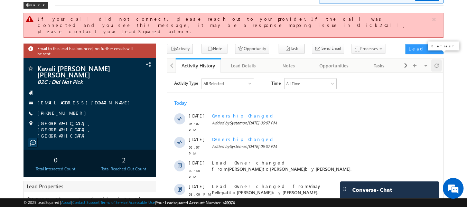
click at [437, 60] on span at bounding box center [437, 66] width 4 height 12
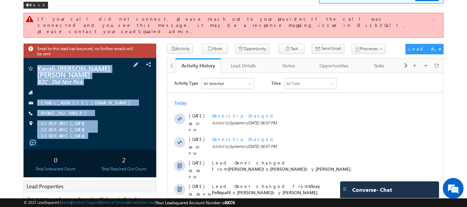
scroll to position [0, 0]
drag, startPoint x: 43, startPoint y: 58, endPoint x: 127, endPoint y: 119, distance: 103.5
click at [127, 129] on div "Kavali [PERSON_NAME] [PERSON_NAME] B2C : Did Not Pick [EMAIL_ADDRESS][DOMAIN_NA…" at bounding box center [90, 104] width 133 height 92
copy div "Kavali [PERSON_NAME] [PERSON_NAME] B2C : Did Not Pick [EMAIL_ADDRESS][DOMAIN_NA…"
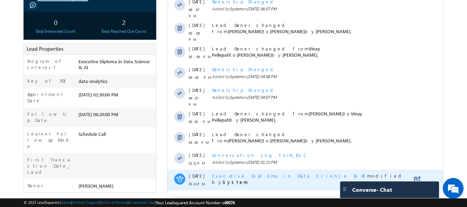
scroll to position [173, 0]
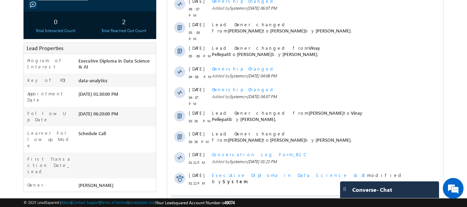
click at [303, 195] on span "Show More" at bounding box center [308, 202] width 37 height 14
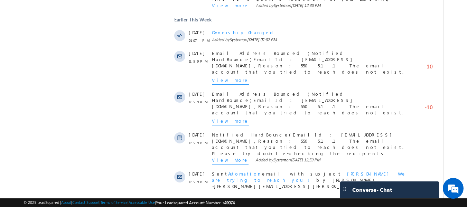
scroll to position [484, 0]
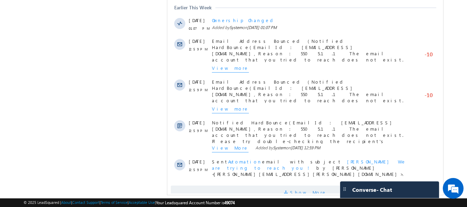
click at [290, 191] on span at bounding box center [287, 194] width 6 height 7
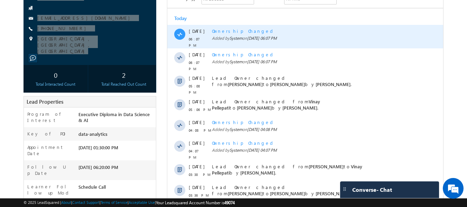
scroll to position [0, 0]
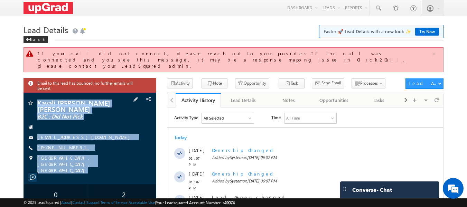
click at [52, 145] on link "[PHONE_NUMBER]" at bounding box center [63, 148] width 52 height 6
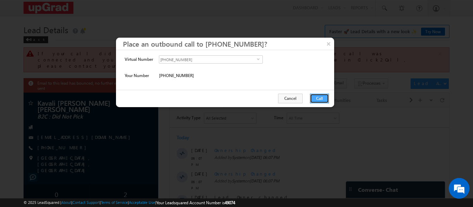
click at [318, 98] on button "Call" at bounding box center [319, 99] width 19 height 10
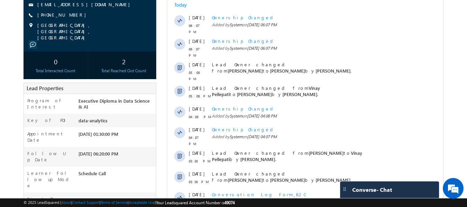
scroll to position [69, 0]
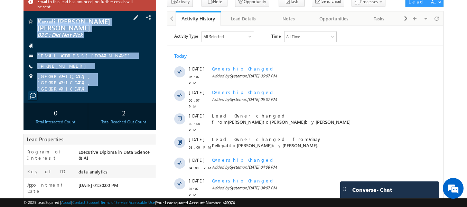
drag, startPoint x: 35, startPoint y: 16, endPoint x: 116, endPoint y: 80, distance: 102.9
click at [116, 80] on div "Kavali [PERSON_NAME] [PERSON_NAME] B2C : Did Not Pick [EMAIL_ADDRESS][DOMAIN_NA…" at bounding box center [90, 57] width 133 height 92
copy div "Kavali [PERSON_NAME] [PERSON_NAME] B2C : Did Not Pick [EMAIL_ADDRESS][DOMAIN_NA…"
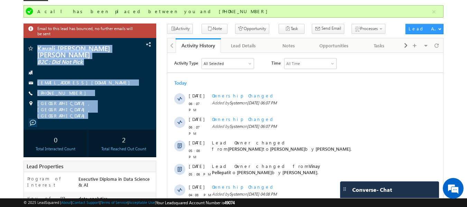
scroll to position [0, 0]
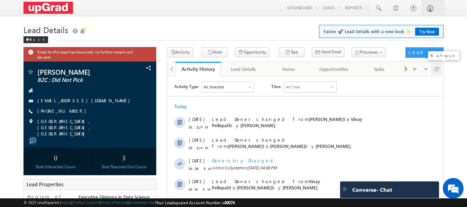
click at [437, 69] on span at bounding box center [437, 69] width 4 height 12
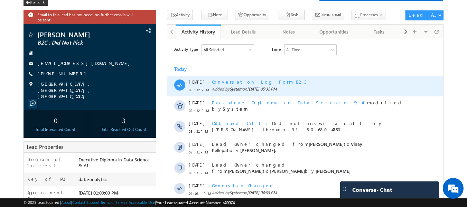
scroll to position [35, 0]
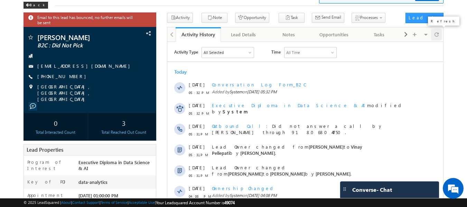
click at [434, 36] on div at bounding box center [436, 34] width 11 height 12
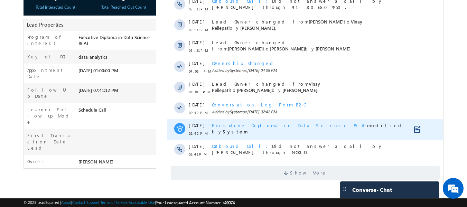
scroll to position [171, 0]
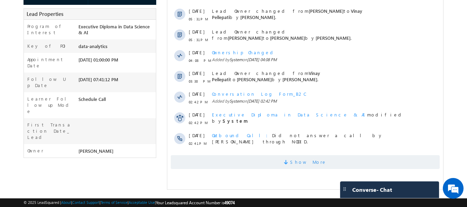
click at [301, 161] on span "Show More" at bounding box center [308, 162] width 37 height 14
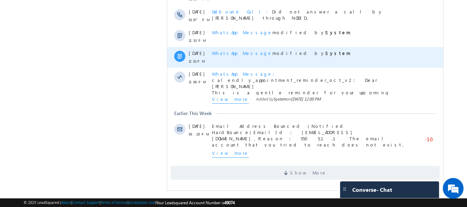
scroll to position [421, 0]
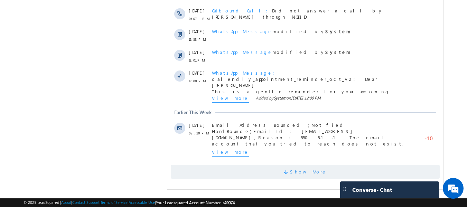
click at [302, 172] on span "Show More" at bounding box center [308, 172] width 37 height 14
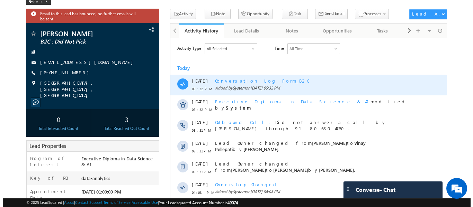
scroll to position [0, 0]
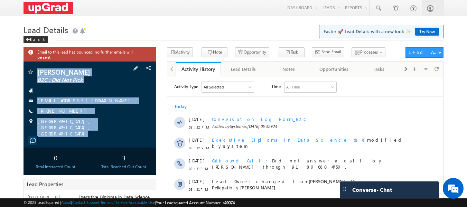
drag, startPoint x: 38, startPoint y: 66, endPoint x: 97, endPoint y: 130, distance: 86.7
click at [98, 131] on div "[PERSON_NAME] B2C : Did Not Pick [EMAIL_ADDRESS][DOMAIN_NAME]" at bounding box center [90, 105] width 133 height 86
copy div "[PERSON_NAME] B2C : Did Not Pick [EMAIL_ADDRESS][DOMAIN_NAME] [PHONE_NUMBER] [G…"
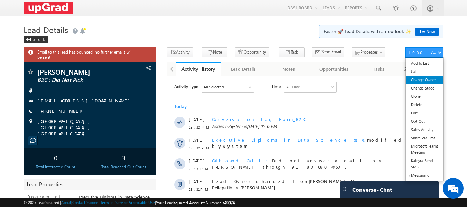
click at [422, 81] on link "Change Owner" at bounding box center [425, 80] width 38 height 8
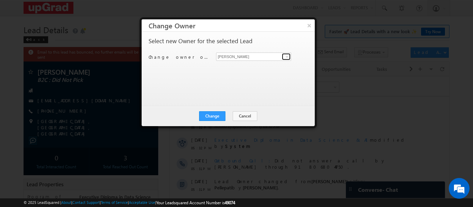
click at [285, 56] on span at bounding box center [287, 57] width 6 height 6
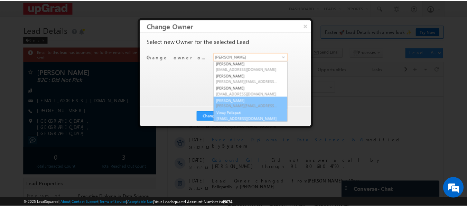
scroll to position [38, 0]
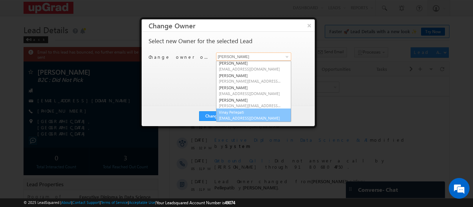
click at [240, 113] on link "Vinay Pellepati [EMAIL_ADDRESS][DOMAIN_NAME]" at bounding box center [253, 115] width 75 height 13
type input "Vinay Pellepati"
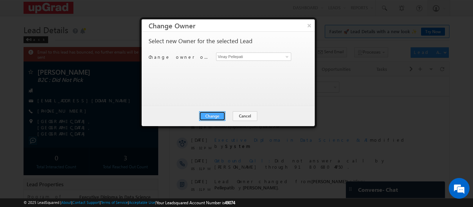
click at [218, 115] on button "Change" at bounding box center [212, 116] width 26 height 10
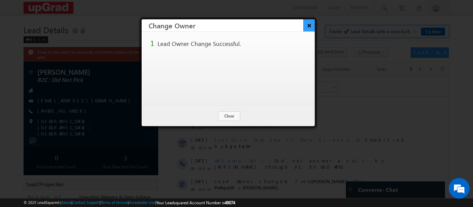
click at [310, 24] on button "×" at bounding box center [308, 25] width 11 height 12
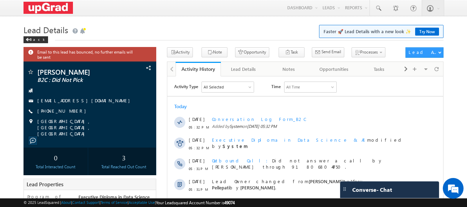
scroll to position [100, 0]
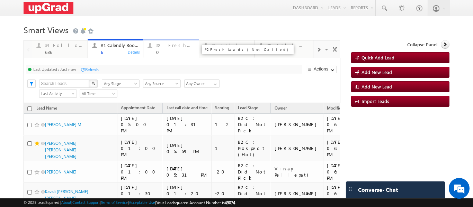
click at [163, 53] on div "0" at bounding box center [175, 51] width 38 height 5
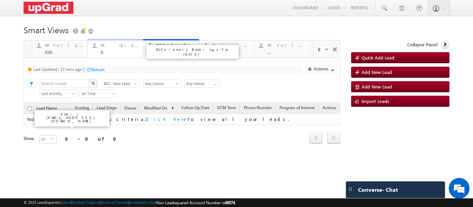
click at [110, 53] on div "6" at bounding box center [120, 51] width 38 height 5
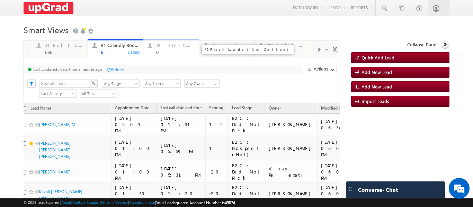
click at [161, 53] on div "0" at bounding box center [175, 51] width 38 height 5
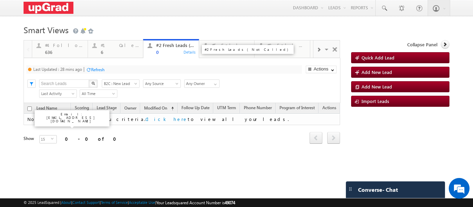
click at [161, 52] on div "0" at bounding box center [175, 51] width 38 height 5
click at [161, 55] on link "#2 Fresh Leads (Not Called) 0 Details" at bounding box center [171, 48] width 56 height 19
click at [218, 84] on link at bounding box center [214, 83] width 9 height 7
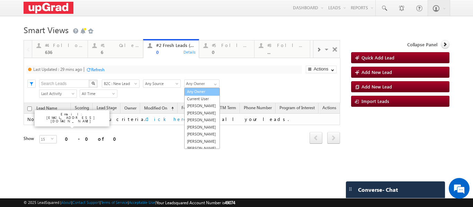
click at [201, 92] on link "Any Owner" at bounding box center [202, 92] width 36 height 8
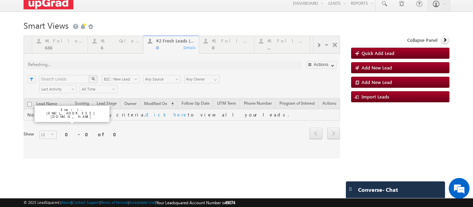
scroll to position [6, 0]
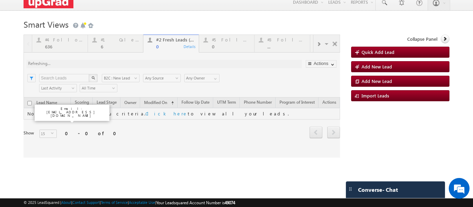
click at [212, 79] on div at bounding box center [182, 96] width 316 height 123
click at [211, 76] on div at bounding box center [182, 96] width 316 height 123
click at [214, 79] on div at bounding box center [182, 96] width 316 height 123
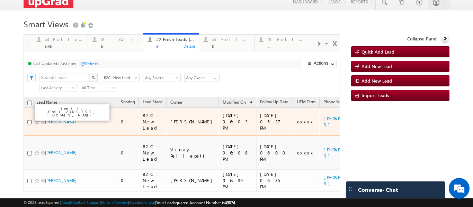
click at [28, 120] on input "checkbox" at bounding box center [29, 122] width 4 height 4
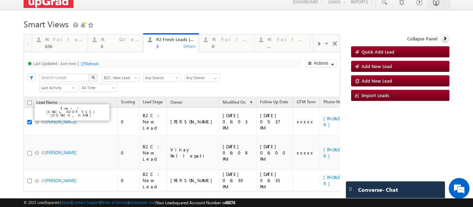
click at [253, 76] on div "Search X Lead Stage B2C : New Lead B2C : New Lead Lead Source Any Source Any So…" at bounding box center [188, 77] width 304 height 10
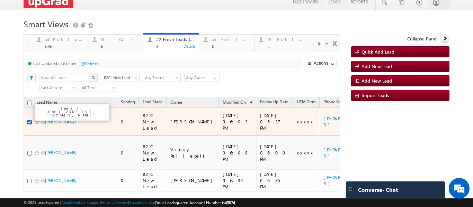
click at [28, 120] on input "checkbox" at bounding box center [29, 122] width 4 height 4
checkbox input "false"
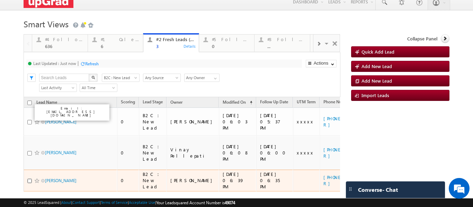
click at [29, 179] on input "checkbox" at bounding box center [29, 181] width 4 height 4
checkbox input "true"
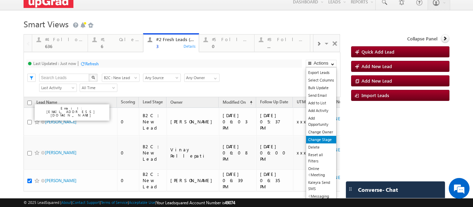
click at [315, 140] on link "Change Stage" at bounding box center [321, 140] width 30 height 8
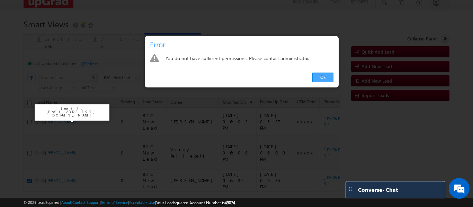
click at [320, 79] on link "Ok" at bounding box center [322, 78] width 21 height 10
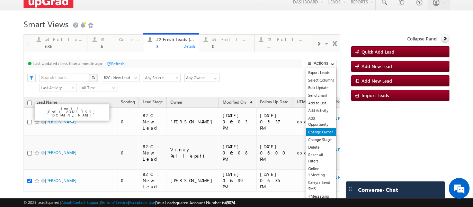
click at [317, 131] on link "Change Owner" at bounding box center [321, 132] width 30 height 8
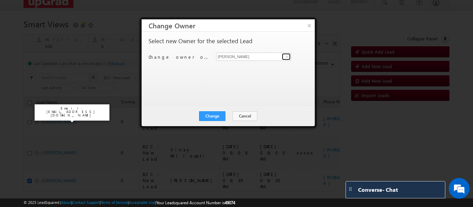
click at [287, 59] on span at bounding box center [287, 57] width 6 height 6
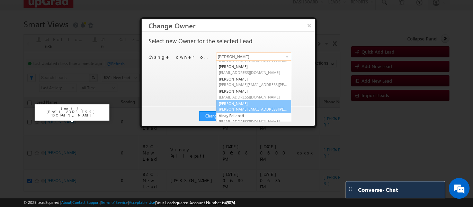
scroll to position [38, 0]
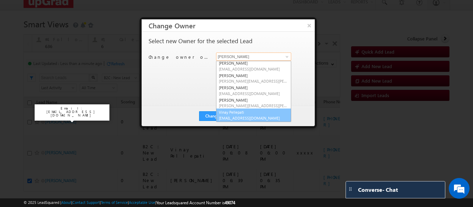
click at [241, 111] on link "Vinay Pellepati [EMAIL_ADDRESS][DOMAIN_NAME]" at bounding box center [253, 115] width 75 height 13
type input "Vinay Pellepati"
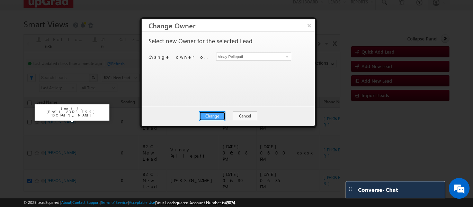
click at [215, 116] on button "Change" at bounding box center [212, 116] width 26 height 10
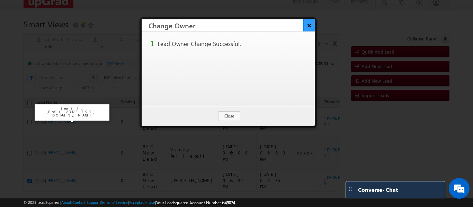
click at [309, 25] on button "×" at bounding box center [308, 25] width 11 height 12
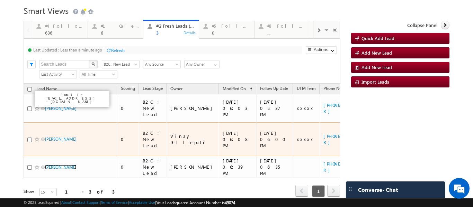
scroll to position [27, 0]
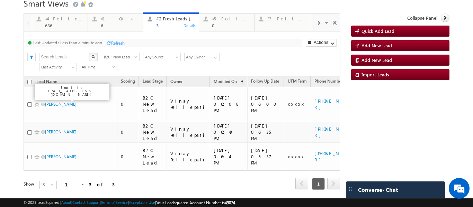
click at [316, 24] on span at bounding box center [318, 23] width 4 height 6
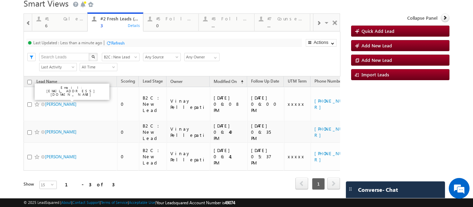
click at [316, 24] on span at bounding box center [318, 23] width 4 height 6
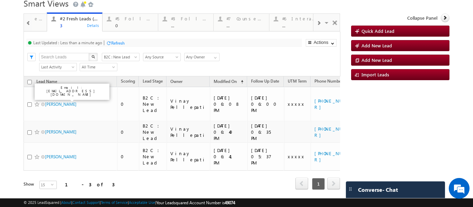
click at [316, 24] on span at bounding box center [318, 23] width 4 height 6
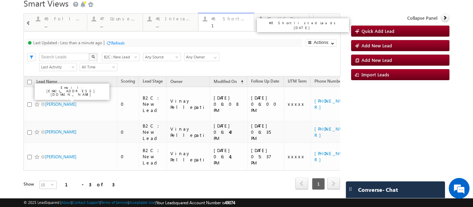
click at [224, 24] on div "1" at bounding box center [230, 25] width 38 height 5
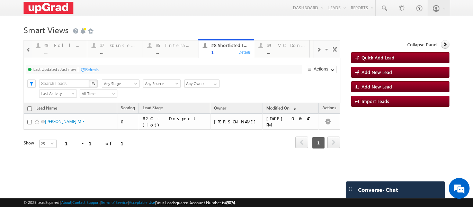
click at [316, 50] on span at bounding box center [318, 50] width 4 height 6
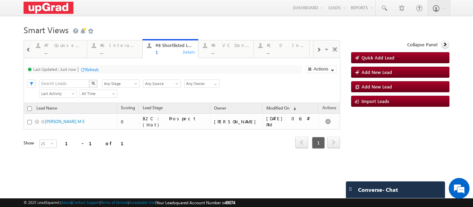
click at [316, 50] on span at bounding box center [318, 50] width 4 height 6
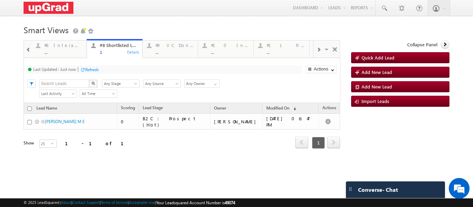
click at [316, 51] on span at bounding box center [318, 50] width 4 height 6
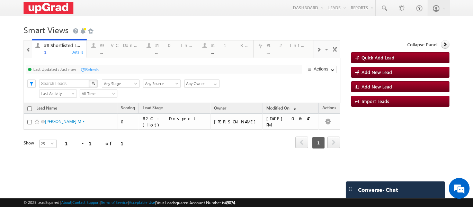
click at [316, 51] on span at bounding box center [318, 50] width 4 height 6
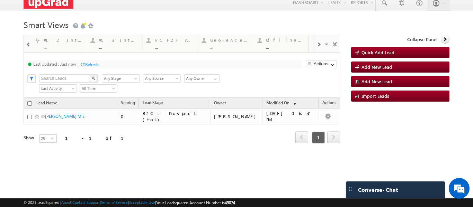
scroll to position [0, 0]
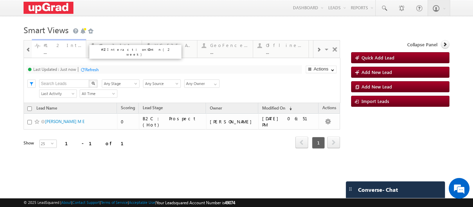
click at [45, 52] on div "..." at bounding box center [63, 51] width 38 height 5
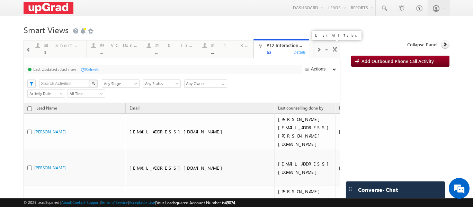
click at [324, 52] on span at bounding box center [327, 50] width 7 height 15
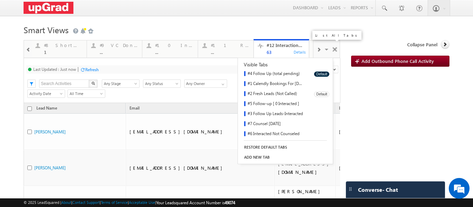
click at [274, 93] on link "#2 Fresh Leads (Not Called)" at bounding box center [273, 94] width 71 height 10
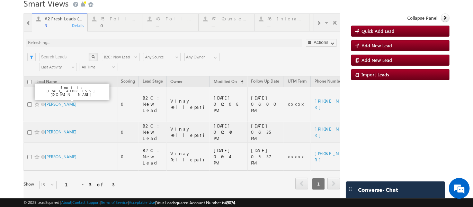
click at [319, 24] on div at bounding box center [182, 110] width 316 height 195
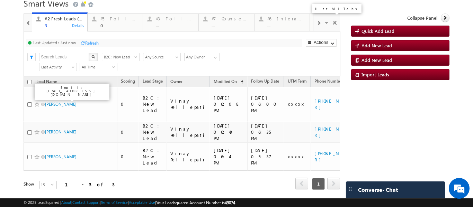
click at [324, 21] on span at bounding box center [327, 24] width 7 height 15
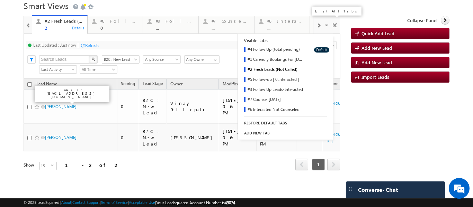
scroll to position [11, 0]
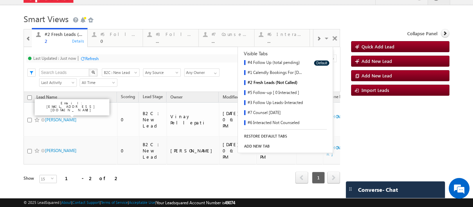
click at [171, 84] on div "Last Updated : Just now Refresh Refreshing... Search X Lead Stage B2C : New Lea…" at bounding box center [182, 69] width 316 height 45
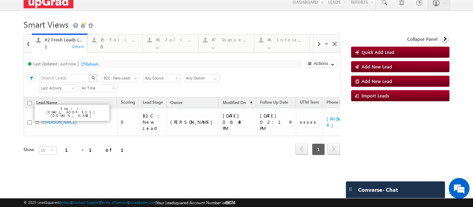
scroll to position [6, 0]
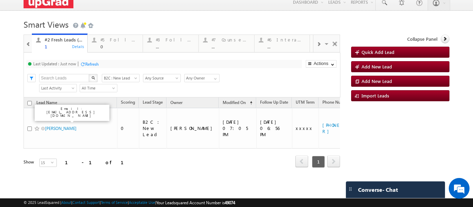
click at [316, 45] on span at bounding box center [318, 45] width 4 height 6
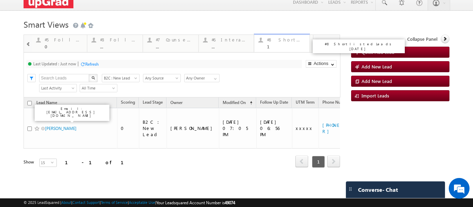
click at [272, 48] on div "1" at bounding box center [286, 46] width 38 height 5
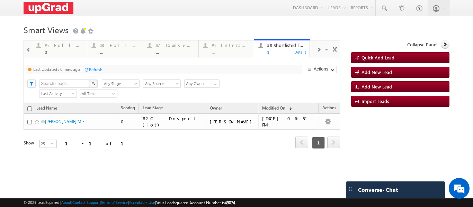
click at [274, 48] on div "#8 Shortlisted Leads Today" at bounding box center [286, 46] width 38 height 6
click at [324, 47] on span at bounding box center [327, 50] width 7 height 15
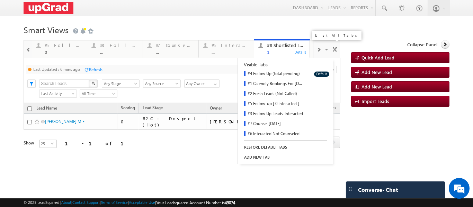
click at [277, 73] on link "#4 Follow Up (total pending)" at bounding box center [273, 74] width 71 height 10
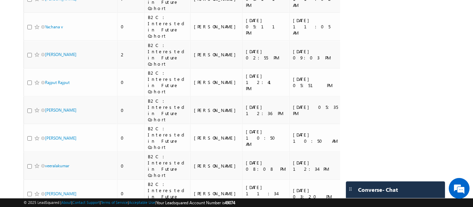
scroll to position [0, 0]
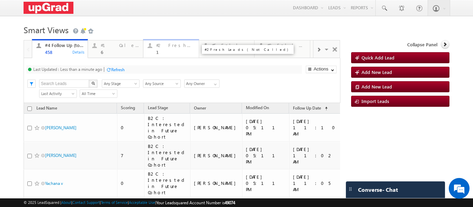
click at [166, 52] on div "1" at bounding box center [175, 51] width 38 height 5
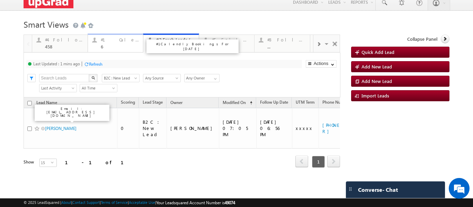
click at [108, 44] on div "6" at bounding box center [120, 46] width 38 height 5
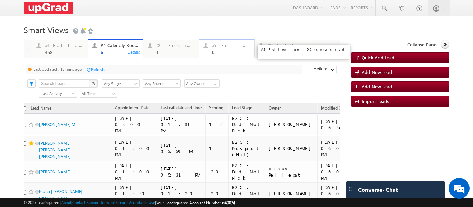
click at [208, 50] on div at bounding box center [205, 45] width 9 height 9
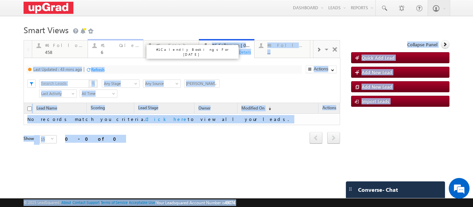
click at [113, 45] on div "#1 Calendly Bookings For Today" at bounding box center [120, 46] width 38 height 6
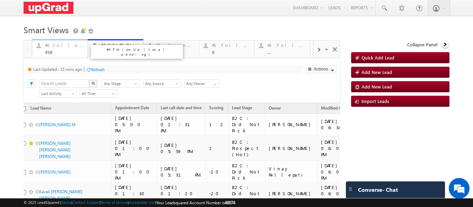
click at [71, 50] on div "458" at bounding box center [64, 51] width 38 height 5
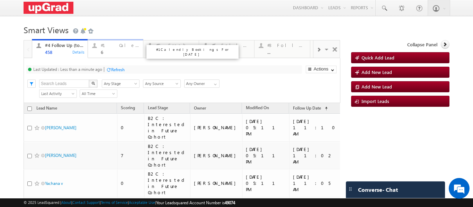
click at [107, 49] on div "#1 Calendly Bookings For Today 6" at bounding box center [120, 47] width 38 height 13
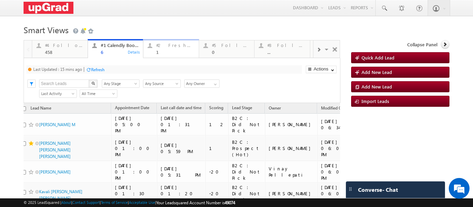
click at [160, 53] on div "1" at bounding box center [175, 51] width 38 height 5
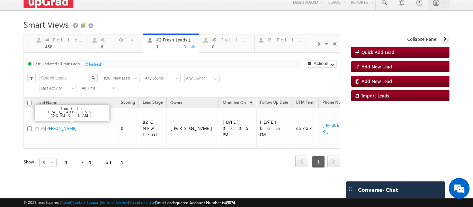
click at [316, 44] on span at bounding box center [318, 45] width 4 height 6
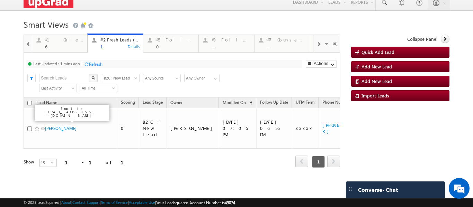
click at [316, 44] on span at bounding box center [318, 45] width 4 height 6
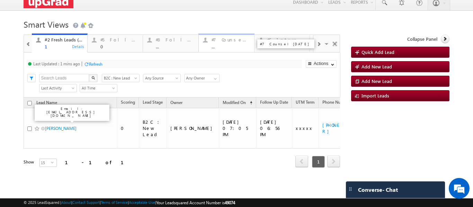
click at [227, 43] on div "#7 Counsel Today ..." at bounding box center [230, 42] width 38 height 13
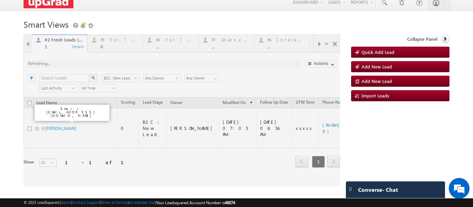
click at [226, 43] on div at bounding box center [182, 111] width 316 height 152
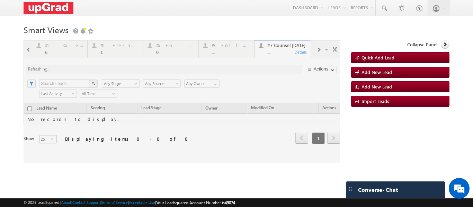
click at [268, 48] on div at bounding box center [182, 101] width 316 height 123
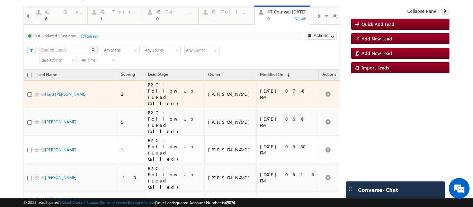
scroll to position [46, 0]
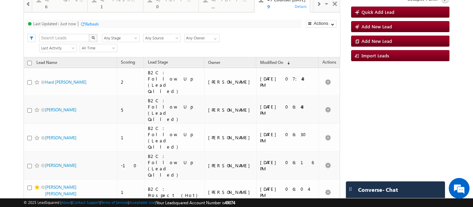
click at [96, 21] on div "Refresh" at bounding box center [89, 23] width 19 height 7
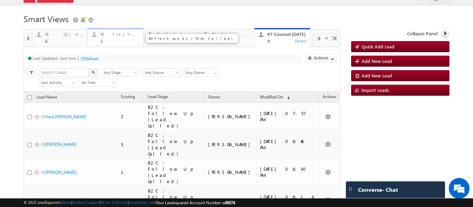
click at [109, 42] on div "1" at bounding box center [119, 40] width 38 height 5
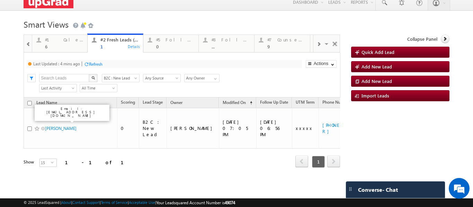
click at [112, 41] on div "#1 Calendly Bookings For Today" at bounding box center [137, 46] width 92 height 14
click at [61, 46] on div "6" at bounding box center [64, 46] width 38 height 5
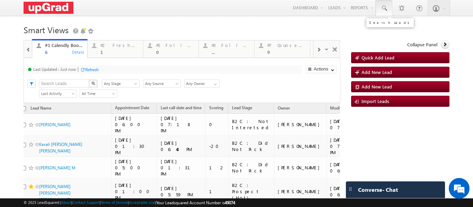
click at [380, 7] on span at bounding box center [383, 8] width 7 height 7
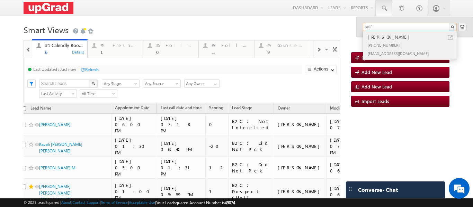
type input "saif"
click at [379, 38] on div "Saif khan" at bounding box center [412, 37] width 93 height 8
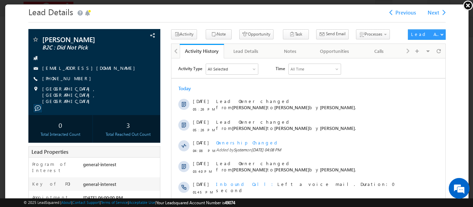
click at [468, 4] on link at bounding box center [467, 5] width 10 height 10
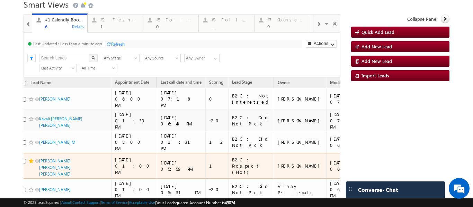
scroll to position [0, 0]
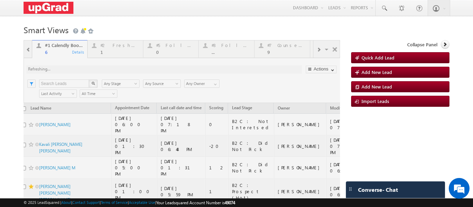
click at [285, 49] on div at bounding box center [182, 163] width 316 height 246
click at [277, 52] on div at bounding box center [182, 163] width 316 height 246
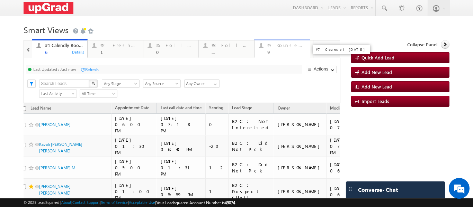
click at [279, 50] on div "9" at bounding box center [286, 51] width 38 height 5
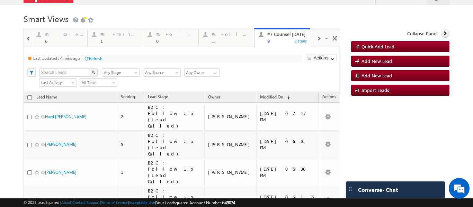
click at [279, 50] on div "Last Updated : 4 mins ago Refresh Refreshing... Search X Lead Stage Any Stage A…" at bounding box center [182, 69] width 316 height 45
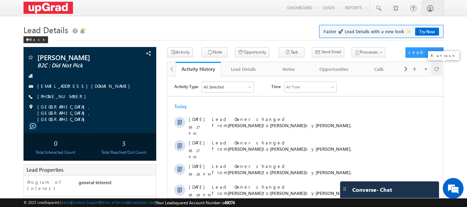
click at [436, 71] on span at bounding box center [437, 69] width 4 height 12
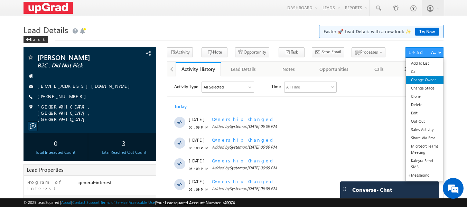
click at [428, 80] on link "Change Owner" at bounding box center [425, 80] width 38 height 8
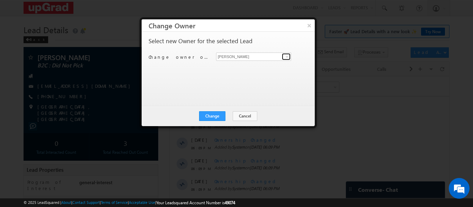
click at [288, 56] on span at bounding box center [287, 57] width 6 height 6
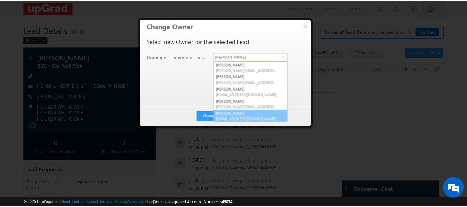
scroll to position [2, 0]
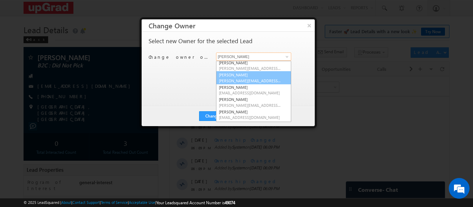
click at [236, 79] on span "[PERSON_NAME][EMAIL_ADDRESS][PERSON_NAME][DOMAIN_NAME]" at bounding box center [250, 80] width 62 height 5
type input "[PERSON_NAME]"
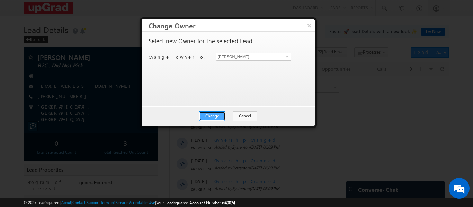
click at [210, 116] on button "Change" at bounding box center [212, 116] width 26 height 10
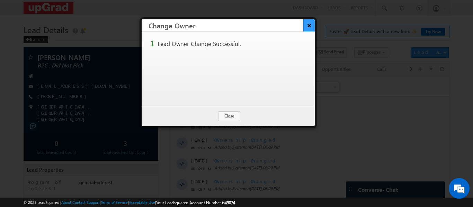
click at [310, 24] on button "×" at bounding box center [308, 25] width 11 height 12
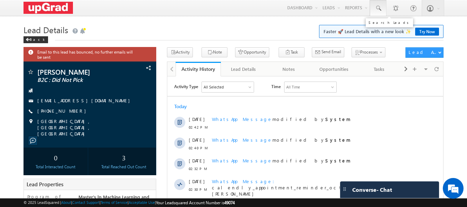
click at [380, 10] on span at bounding box center [378, 8] width 7 height 7
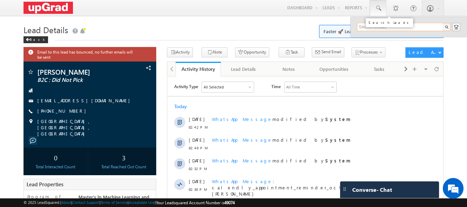
paste input "97284 31501"
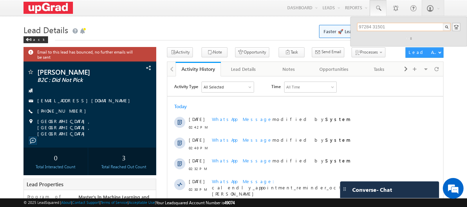
click at [374, 25] on input "97284 31501" at bounding box center [404, 27] width 94 height 8
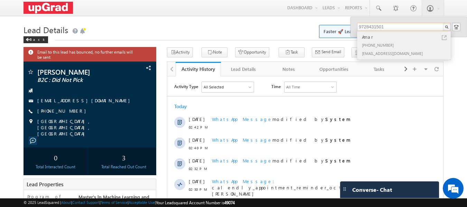
type input "9728431501"
click at [368, 40] on div "Amar" at bounding box center [407, 37] width 93 height 8
